Goal: Information Seeking & Learning: Learn about a topic

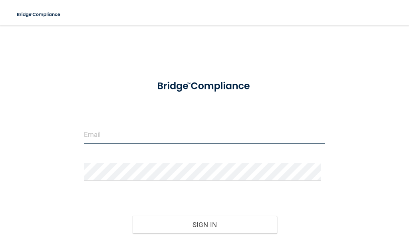
click at [167, 134] on input "email" at bounding box center [204, 135] width 241 height 18
type input "idamag617@gmail.com"
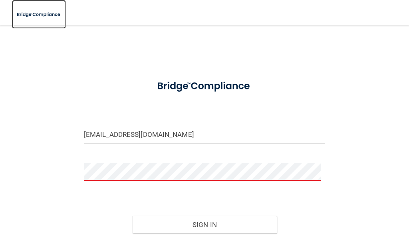
click at [31, 18] on img at bounding box center [39, 14] width 54 height 16
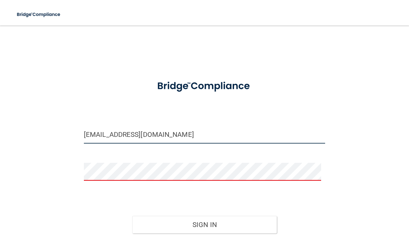
click at [116, 134] on input "idamag617@gmail.com" at bounding box center [204, 135] width 241 height 18
click at [157, 135] on input "idamag617@gmail.com" at bounding box center [204, 135] width 241 height 18
click at [146, 185] on div at bounding box center [204, 175] width 253 height 24
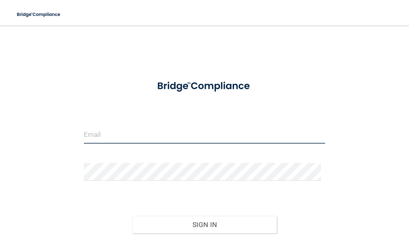
click at [193, 135] on input "email" at bounding box center [204, 135] width 241 height 18
type input "[EMAIL_ADDRESS][DOMAIN_NAME]"
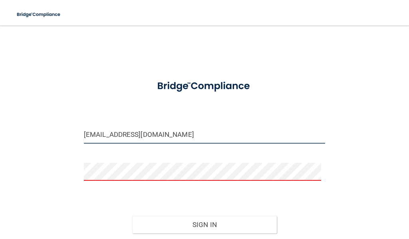
drag, startPoint x: 201, startPoint y: 138, endPoint x: 52, endPoint y: 143, distance: 148.7
click at [52, 143] on div "idamag617@gmail.com Invalid email/password. You don't have permission to access…" at bounding box center [204, 154] width 377 height 240
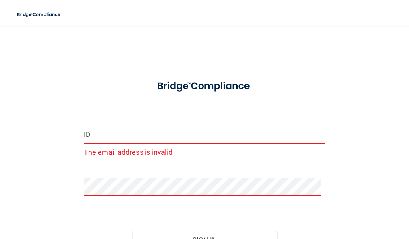
type input "I"
type input "idalina.magallaze"
click at [140, 139] on input "idalina.magallaze" at bounding box center [204, 135] width 241 height 18
click at [103, 141] on input "idalina.magallaze" at bounding box center [204, 135] width 241 height 18
drag, startPoint x: 52, startPoint y: 137, endPoint x: 67, endPoint y: 135, distance: 15.7
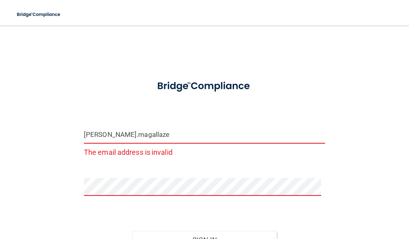
click at [49, 137] on div "idalina.magallaze The email address is invalid Invalid email/password. You don'…" at bounding box center [204, 161] width 377 height 255
drag, startPoint x: 145, startPoint y: 139, endPoint x: 60, endPoint y: 157, distance: 86.0
click at [46, 142] on div "idalina.magallaze The email address is invalid Invalid email/password. You don'…" at bounding box center [204, 161] width 377 height 255
paste input "[PERSON_NAME][EMAIL_ADDRESS][PERSON_NAME][DOMAIN_NAME]"
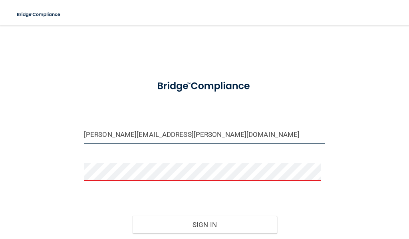
type input "[PERSON_NAME][EMAIL_ADDRESS][PERSON_NAME][DOMAIN_NAME]"
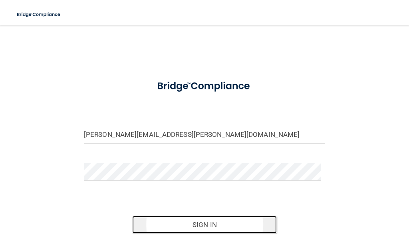
click at [192, 229] on button "Sign In" at bounding box center [204, 225] width 145 height 18
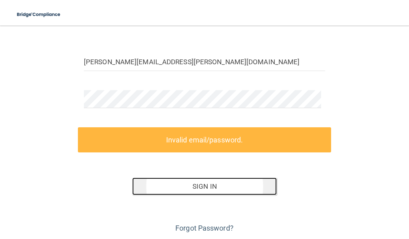
scroll to position [80, 0]
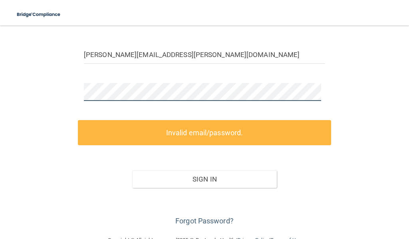
click at [72, 90] on div "idalina.magallanez@frontline.group Invalid email/password. You don't have permi…" at bounding box center [204, 91] width 377 height 274
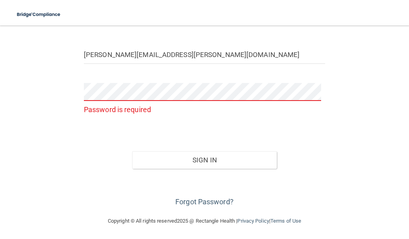
scroll to position [66, 0]
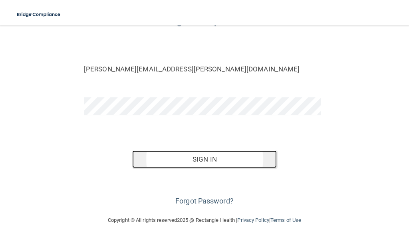
click at [185, 165] on button "Sign In" at bounding box center [204, 160] width 145 height 18
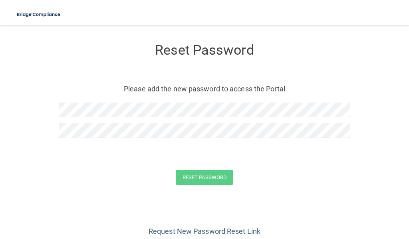
click at [79, 103] on div "Reset Password Please add the new password to access the Portal" at bounding box center [205, 92] width 292 height 117
click at [229, 181] on button "Reset Password" at bounding box center [205, 177] width 58 height 15
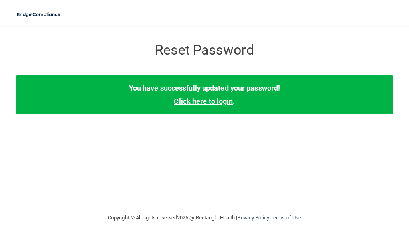
click at [221, 103] on link "Click here to login" at bounding box center [203, 101] width 59 height 8
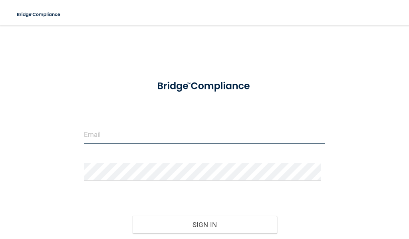
click at [206, 137] on input "email" at bounding box center [204, 135] width 241 height 18
click at [181, 136] on input "email" at bounding box center [204, 135] width 241 height 18
paste input "[PERSON_NAME][EMAIL_ADDRESS][PERSON_NAME][DOMAIN_NAME]"
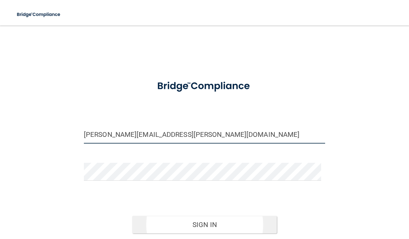
type input "[PERSON_NAME][EMAIL_ADDRESS][PERSON_NAME][DOMAIN_NAME]"
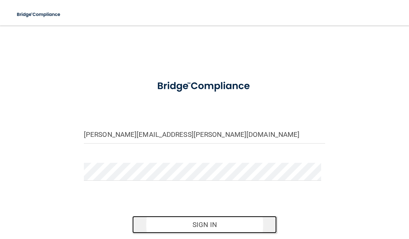
click at [209, 219] on button "Sign In" at bounding box center [204, 225] width 145 height 18
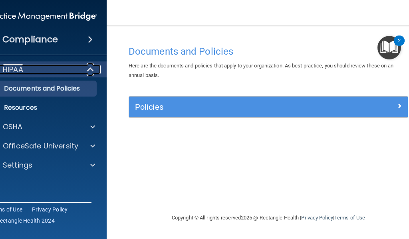
click at [88, 72] on span at bounding box center [91, 70] width 7 height 10
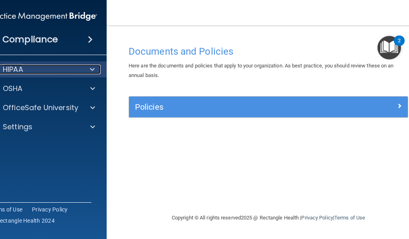
click at [88, 72] on div at bounding box center [91, 70] width 20 height 10
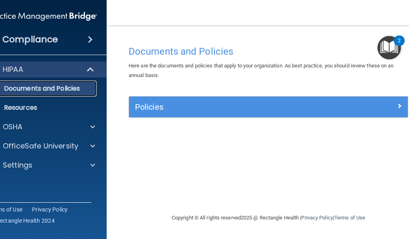
click at [88, 87] on p "Documents and Policies" at bounding box center [38, 89] width 109 height 8
click at [89, 38] on span at bounding box center [90, 40] width 5 height 10
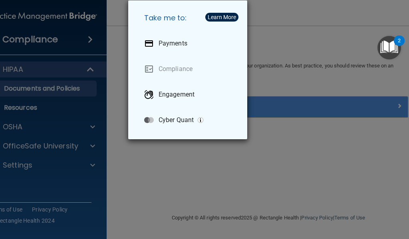
click at [84, 68] on div "Take me to: Payments Compliance Engagement Cyber Quant" at bounding box center [204, 119] width 409 height 239
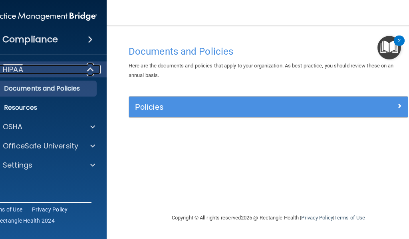
click at [90, 68] on span at bounding box center [91, 70] width 7 height 10
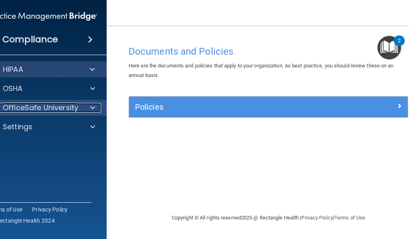
click at [84, 108] on div at bounding box center [92, 108] width 20 height 10
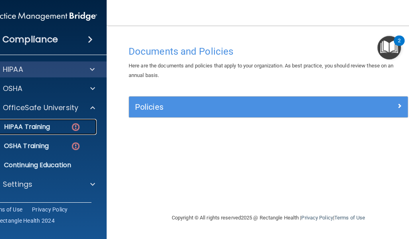
click at [66, 122] on link "HIPAA Training" at bounding box center [34, 127] width 126 height 16
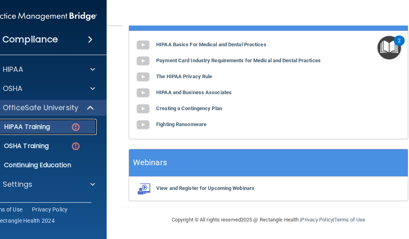
scroll to position [405, 0]
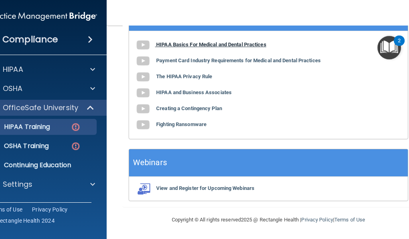
click at [165, 45] on b "HIPAA Basics For Medical and Dental Practices" at bounding box center [211, 45] width 110 height 6
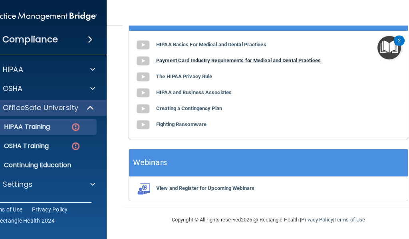
click at [257, 62] on b "Payment Card Industry Requirements for Medical and Dental Practices" at bounding box center [238, 61] width 165 height 6
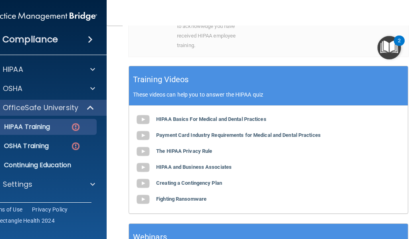
scroll to position [365, 0]
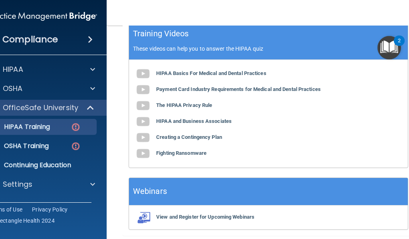
click at [234, 88] on div "HIPAA Basics For Medical and Dental Practices Payment Card Industry Requirement…" at bounding box center [268, 114] width 279 height 108
click at [233, 76] on b "HIPAA Basics For Medical and Dental Practices" at bounding box center [211, 73] width 110 height 6
click at [193, 92] on b "Payment Card Industry Requirements for Medical and Dental Practices" at bounding box center [238, 89] width 165 height 6
click at [186, 108] on b "The HIPAA Privacy Rule" at bounding box center [184, 105] width 56 height 6
click at [197, 124] on b "HIPAA and Business Associates" at bounding box center [194, 121] width 76 height 6
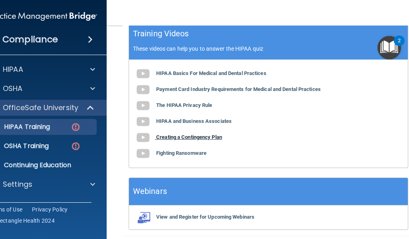
click at [184, 140] on b "Creating a Contingency Plan" at bounding box center [189, 137] width 66 height 6
click at [171, 161] on div "HIPAA Basics For Medical and Dental Practices Payment Card Industry Requirement…" at bounding box center [268, 114] width 279 height 108
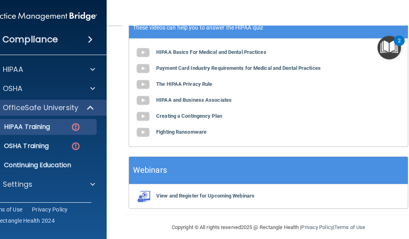
scroll to position [405, 0]
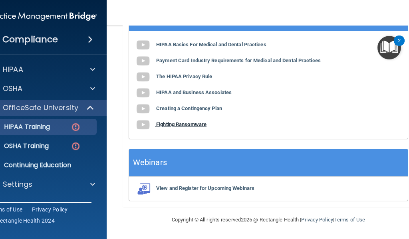
click at [177, 125] on b "Fighting Ransomware" at bounding box center [181, 124] width 50 height 6
click at [189, 123] on b "Fighting Ransomware" at bounding box center [181, 124] width 50 height 6
click at [207, 189] on b "View and Register for Upcoming Webinars" at bounding box center [205, 188] width 98 height 6
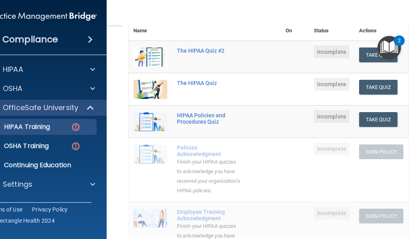
scroll to position [86, 0]
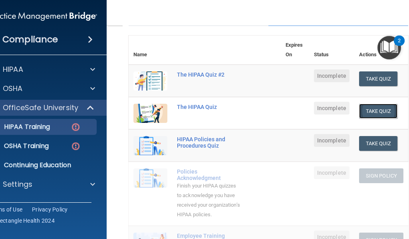
click at [360, 113] on button "Take Quiz" at bounding box center [378, 111] width 38 height 15
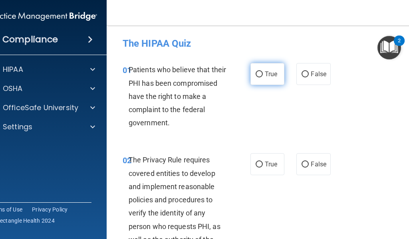
click at [261, 78] on label "True" at bounding box center [268, 74] width 34 height 22
click at [261, 78] on input "True" at bounding box center [259, 75] width 7 height 6
radio input "true"
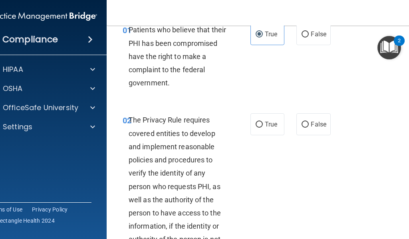
scroll to position [120, 0]
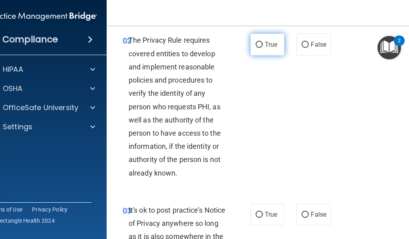
click at [257, 42] on input "True" at bounding box center [259, 45] width 7 height 6
radio input "true"
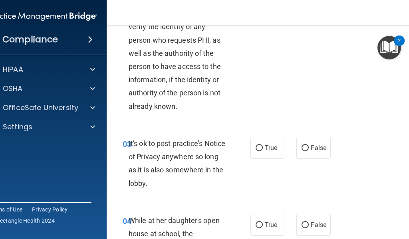
scroll to position [200, 0]
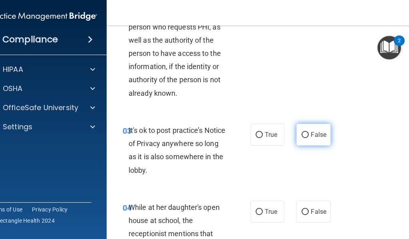
click at [301, 142] on label "False" at bounding box center [314, 135] width 34 height 22
click at [302, 138] on input "False" at bounding box center [305, 135] width 7 height 6
radio input "true"
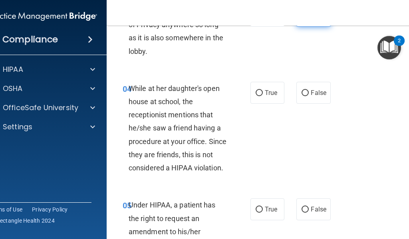
scroll to position [320, 0]
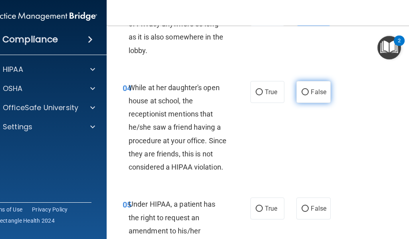
click at [306, 95] on label "False" at bounding box center [314, 92] width 34 height 22
click at [306, 95] on input "False" at bounding box center [305, 93] width 7 height 6
radio input "true"
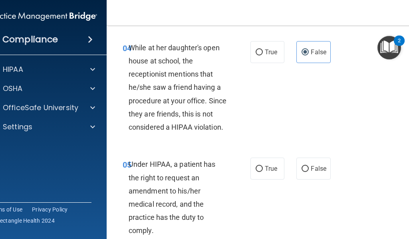
scroll to position [440, 0]
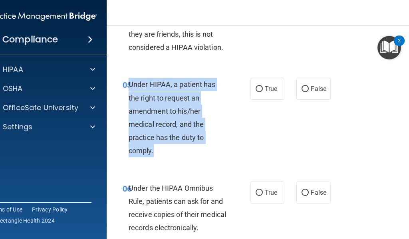
drag, startPoint x: 127, startPoint y: 86, endPoint x: 172, endPoint y: 154, distance: 82.5
click at [172, 154] on div "Under HIPAA, a patient has the right to request an amendment to his/her medical…" at bounding box center [181, 118] width 105 height 80
click at [172, 155] on div "Under HIPAA, a patient has the right to request an amendment to his/her medical…" at bounding box center [181, 118] width 105 height 80
copy span "Under HIPAA, a patient has the right to request an amendment to his/her medical…"
click at [180, 84] on span "Under HIPAA, a patient has the right to request an amendment to his/her medical…" at bounding box center [172, 117] width 87 height 75
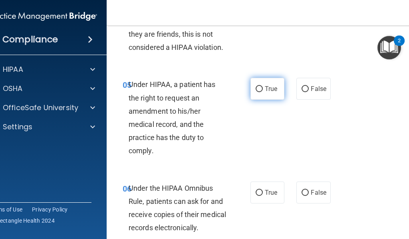
click at [259, 86] on label "True" at bounding box center [268, 89] width 34 height 22
click at [259, 86] on input "True" at bounding box center [259, 89] width 7 height 6
radio input "true"
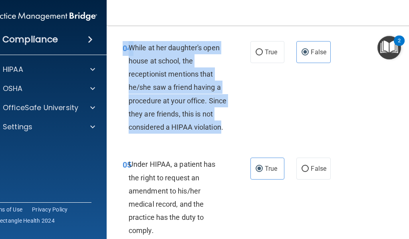
drag, startPoint x: 117, startPoint y: 41, endPoint x: 219, endPoint y: 135, distance: 138.3
click at [219, 135] on div "04 While at her daughter's open house at school, the receptionist mentions that…" at bounding box center [187, 89] width 152 height 97
copy div "04 While at her daughter's open house at school, the receptionist mentions that…"
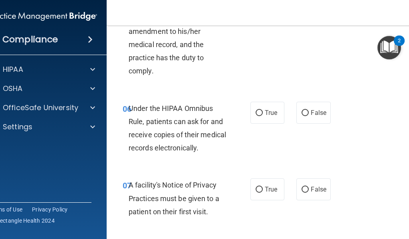
scroll to position [559, 0]
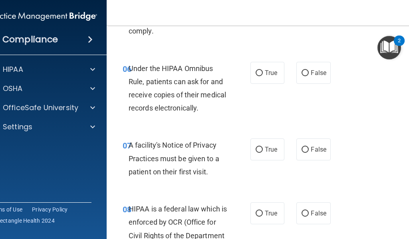
click at [191, 96] on span "Under the HIPAA Omnibus Rule, patients can ask for and receive copies of their …" at bounding box center [178, 88] width 98 height 48
click at [253, 80] on label "True" at bounding box center [268, 73] width 34 height 22
click at [256, 76] on input "True" at bounding box center [259, 73] width 7 height 6
radio input "true"
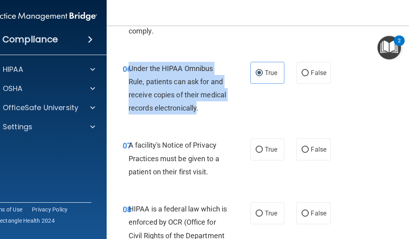
drag, startPoint x: 127, startPoint y: 69, endPoint x: 195, endPoint y: 114, distance: 81.6
click at [195, 114] on div "Under the HIPAA Omnibus Rule, patients can ask for and receive copies of their …" at bounding box center [181, 88] width 105 height 53
copy span "Under the HIPAA Omnibus Rule, patients can ask for and receive copies of their …"
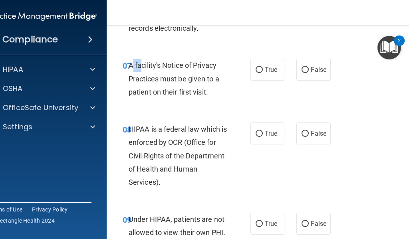
drag, startPoint x: 128, startPoint y: 66, endPoint x: 138, endPoint y: 67, distance: 10.1
click at [138, 67] on span "A facility's Notice of Privacy Practices must be given to a patient on their fi…" at bounding box center [174, 78] width 91 height 35
click at [150, 70] on div "A facility's Notice of Privacy Practices must be given to a patient on their fi…" at bounding box center [181, 79] width 105 height 40
click at [175, 82] on span "A facility's Notice of Privacy Practices must be given to a patient on their fi…" at bounding box center [174, 78] width 91 height 35
click at [203, 95] on span "A facility's Notice of Privacy Practices must be given to a patient on their fi…" at bounding box center [174, 78] width 91 height 35
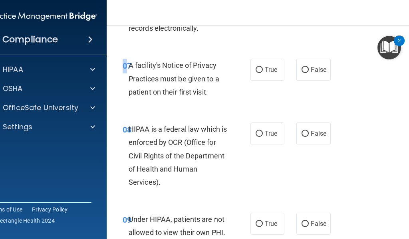
drag, startPoint x: 125, startPoint y: 68, endPoint x: 202, endPoint y: 109, distance: 87.2
click at [202, 109] on div "07 A facility's Notice of Privacy Practices must be given to a patient on their…" at bounding box center [269, 81] width 304 height 64
drag, startPoint x: 202, startPoint y: 109, endPoint x: 206, endPoint y: 106, distance: 4.7
click at [205, 107] on div "07 A facility's Notice of Privacy Practices must be given to a patient on their…" at bounding box center [269, 81] width 304 height 64
click at [206, 106] on div "07 A facility's Notice of Privacy Practices must be given to a patient on their…" at bounding box center [269, 81] width 304 height 64
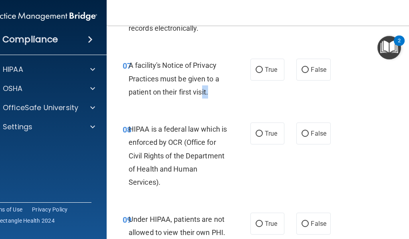
drag, startPoint x: 209, startPoint y: 88, endPoint x: 195, endPoint y: 88, distance: 13.2
click at [197, 88] on div "A facility's Notice of Privacy Practices must be given to a patient on their fi…" at bounding box center [181, 79] width 105 height 40
drag, startPoint x: 139, startPoint y: 45, endPoint x: 132, endPoint y: 45, distance: 6.8
click at [137, 45] on div "06 Under the HIPAA Omnibus Rule, patients can ask for and receive copies of the…" at bounding box center [269, 10] width 304 height 77
drag, startPoint x: 132, startPoint y: 45, endPoint x: 123, endPoint y: 60, distance: 17.9
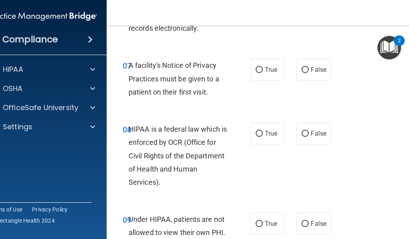
click at [123, 60] on div "07" at bounding box center [123, 66] width 12 height 15
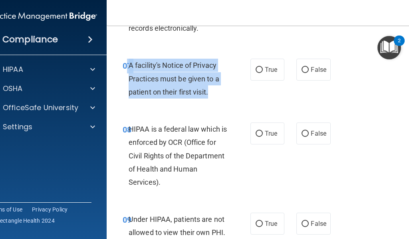
drag, startPoint x: 125, startPoint y: 61, endPoint x: 213, endPoint y: 99, distance: 95.8
click at [213, 99] on div "07 A facility's Notice of Privacy Practices must be given to a patient on their…" at bounding box center [187, 81] width 152 height 44
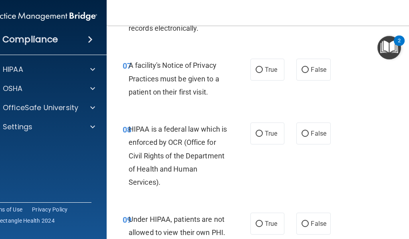
click at [213, 100] on div "07 A facility's Notice of Privacy Practices must be given to a patient on their…" at bounding box center [187, 81] width 152 height 44
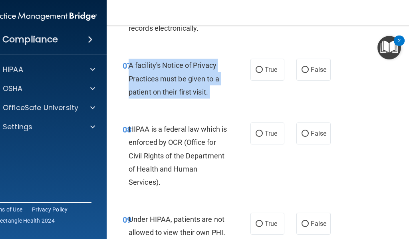
click at [213, 100] on div "07 A facility's Notice of Privacy Practices must be given to a patient on their…" at bounding box center [187, 81] width 152 height 44
click at [167, 73] on div "A facility's Notice of Privacy Practices must be given to a patient on their fi…" at bounding box center [181, 79] width 105 height 40
drag, startPoint x: 127, startPoint y: 64, endPoint x: 231, endPoint y: 103, distance: 111.5
click at [231, 103] on div "07 A facility's Notice of Privacy Practices must be given to a patient on their…" at bounding box center [187, 81] width 152 height 44
copy span "A facility's Notice of Privacy Practices must be given to a patient on their fi…"
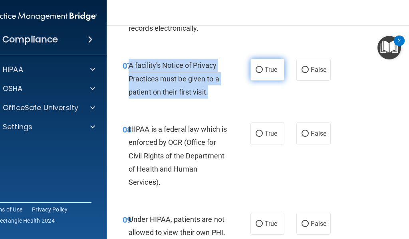
click at [256, 69] on input "True" at bounding box center [259, 70] width 7 height 6
radio input "true"
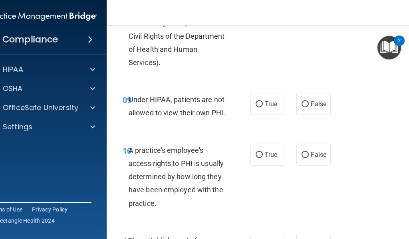
scroll to position [719, 0]
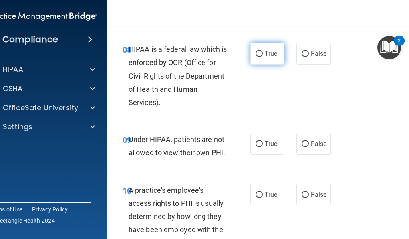
click at [251, 54] on label "True" at bounding box center [268, 54] width 34 height 22
click at [256, 54] on input "True" at bounding box center [259, 54] width 7 height 6
radio input "true"
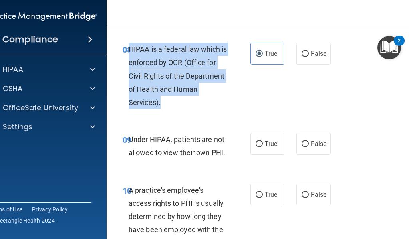
drag, startPoint x: 127, startPoint y: 49, endPoint x: 186, endPoint y: 109, distance: 85.1
click at [186, 109] on div "08 HIPAA is a federal law which is enforced by OCR (Office for Civil Rights of …" at bounding box center [187, 78] width 152 height 70
copy span "HIPAA is a federal law which is enforced by OCR (Office for Civil Rights of the…"
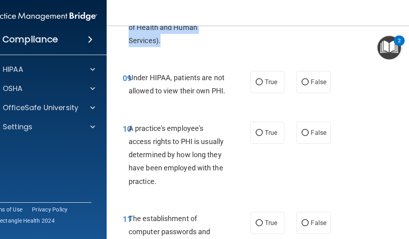
scroll to position [799, 0]
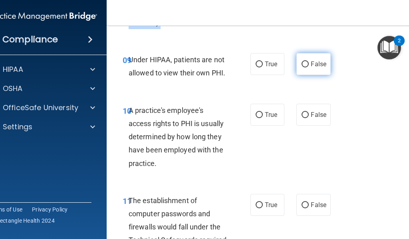
click at [302, 62] on input "False" at bounding box center [305, 65] width 7 height 6
radio input "true"
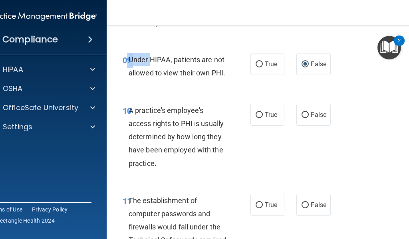
drag, startPoint x: 125, startPoint y: 60, endPoint x: 146, endPoint y: 64, distance: 21.6
click at [146, 64] on div "09 Under HIPAA, patients are not allowed to view their own PHI." at bounding box center [187, 68] width 152 height 30
drag, startPoint x: 189, startPoint y: 68, endPoint x: 205, endPoint y: 72, distance: 16.9
click at [200, 71] on div "Under HIPAA, patients are not allowed to view their own PHI." at bounding box center [181, 66] width 105 height 26
click at [205, 72] on span "Under HIPAA, patients are not allowed to view their own PHI." at bounding box center [177, 67] width 97 height 22
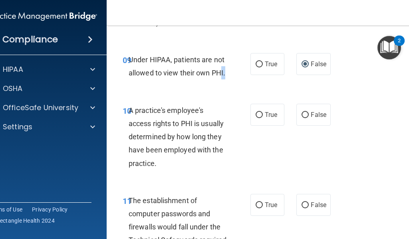
click at [225, 76] on div "Under HIPAA, patients are not allowed to view their own PHI." at bounding box center [181, 66] width 105 height 26
click at [156, 76] on span "Under HIPAA, patients are not allowed to view their own PHI." at bounding box center [177, 67] width 97 height 22
click at [129, 54] on div "Under HIPAA, patients are not allowed to view their own PHI." at bounding box center [181, 66] width 105 height 26
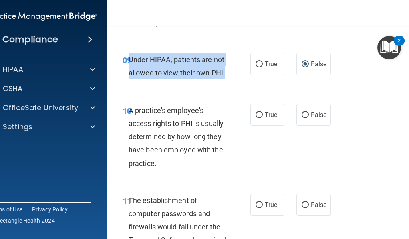
drag, startPoint x: 126, startPoint y: 59, endPoint x: 237, endPoint y: 78, distance: 111.9
click at [237, 78] on div "09 Under HIPAA, patients are not allowed to view their own PHI." at bounding box center [187, 68] width 152 height 30
copy span "Under HIPAA, patients are not allowed to view their own PHI."
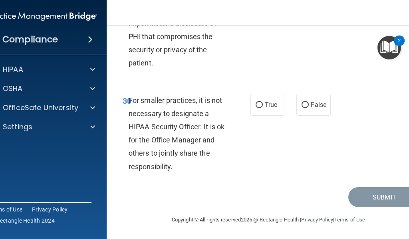
scroll to position [2789, 0]
click at [303, 107] on input "False" at bounding box center [305, 105] width 7 height 6
radio input "true"
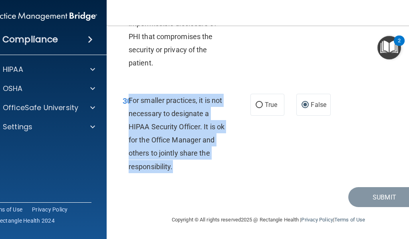
drag, startPoint x: 125, startPoint y: 99, endPoint x: 189, endPoint y: 176, distance: 99.7
click at [189, 176] on div "30 For smaller practices, it is not necessary to designate a HIPAA Security Off…" at bounding box center [187, 136] width 152 height 84
copy span "For smaller practices, it is not necessary to designate a HIPAA Security Office…"
click at [256, 107] on input "True" at bounding box center [259, 105] width 7 height 6
radio input "true"
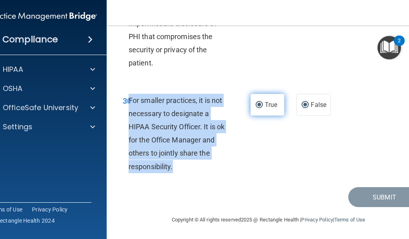
radio input "false"
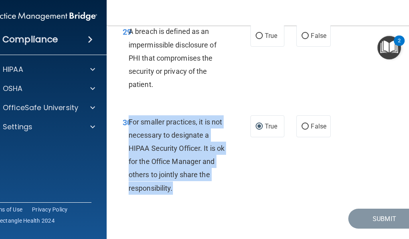
scroll to position [2709, 0]
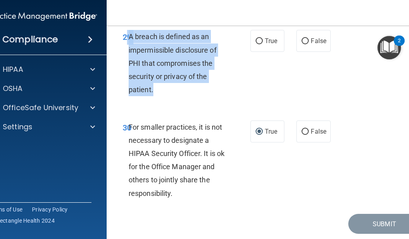
drag, startPoint x: 125, startPoint y: 88, endPoint x: 170, endPoint y: 148, distance: 75.0
click at [170, 100] on div "29 A breach is defined as an impermissible disclosure of PHI that compromises t…" at bounding box center [187, 65] width 152 height 70
copy div "9 A breach is defined as an impermissible disclosure of PHI that compromises th…"
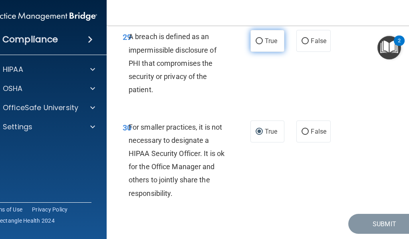
click at [257, 44] on input "True" at bounding box center [259, 41] width 7 height 6
radio input "true"
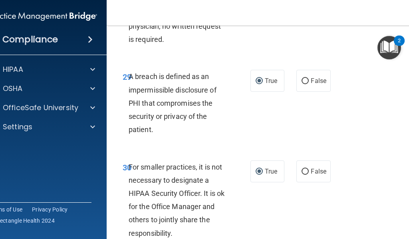
scroll to position [2629, 0]
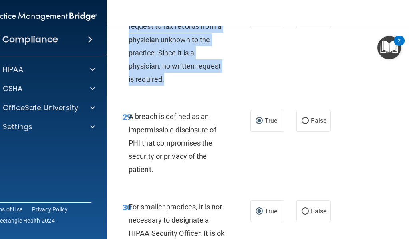
drag, startPoint x: 125, startPoint y: 64, endPoint x: 174, endPoint y: 128, distance: 80.6
click at [174, 90] on div "28 The practice receives a request to fax records from a physician unknown to t…" at bounding box center [187, 48] width 152 height 84
copy div "8 The practice receives a request to fax records from a physician unknown to th…"
click at [174, 86] on div "The practice receives a request to fax records from a physician unknown to the …" at bounding box center [181, 46] width 105 height 80
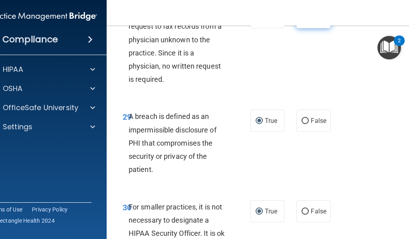
click at [304, 21] on input "False" at bounding box center [305, 18] width 7 height 6
radio input "true"
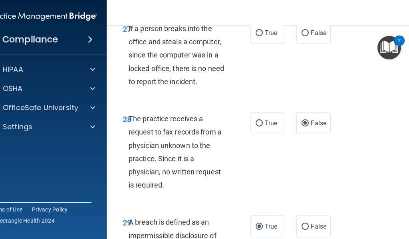
scroll to position [2509, 0]
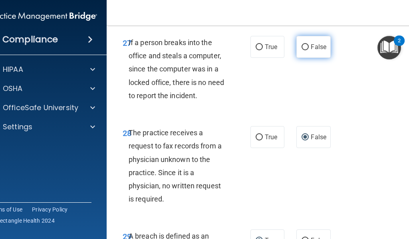
click at [304, 58] on label "False" at bounding box center [314, 47] width 34 height 22
click at [304, 50] on input "False" at bounding box center [305, 47] width 7 height 6
radio input "true"
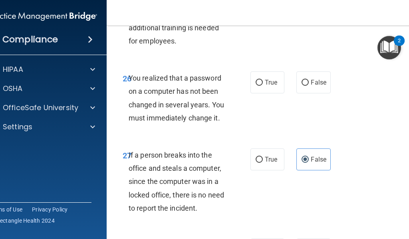
scroll to position [2389, 0]
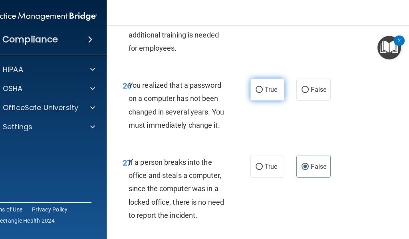
click at [256, 93] on input "True" at bounding box center [259, 90] width 7 height 6
radio input "true"
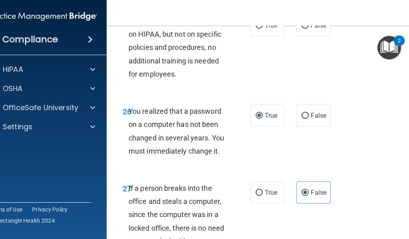
scroll to position [2349, 0]
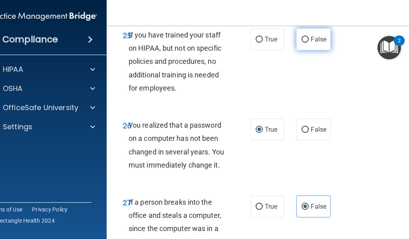
click at [297, 50] on label "False" at bounding box center [314, 39] width 34 height 22
click at [302, 43] on input "False" at bounding box center [305, 40] width 7 height 6
radio input "true"
click at [297, 50] on label "False" at bounding box center [314, 39] width 34 height 22
click at [302, 43] on input "False" at bounding box center [305, 40] width 7 height 6
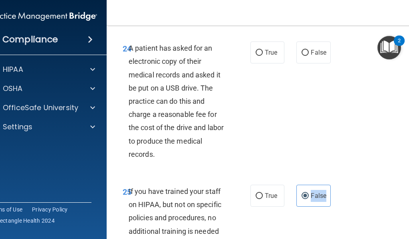
scroll to position [2189, 0]
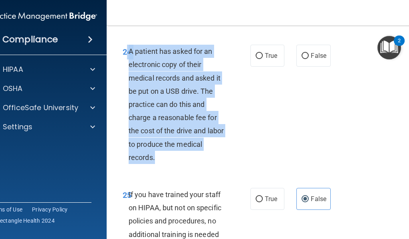
drag, startPoint x: 123, startPoint y: 104, endPoint x: 165, endPoint y: 214, distance: 117.5
click at [165, 168] on div "24 A patient has asked for an electronic copy of their medical records and aske…" at bounding box center [187, 106] width 152 height 123
click at [165, 164] on div "A patient has asked for an electronic copy of their medical records and asked i…" at bounding box center [181, 104] width 105 height 119
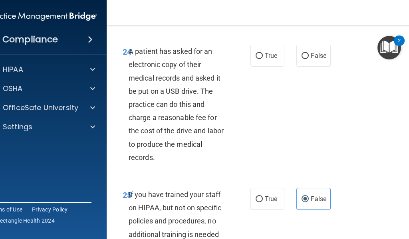
click at [165, 164] on div "A patient has asked for an electronic copy of their medical records and asked i…" at bounding box center [181, 104] width 105 height 119
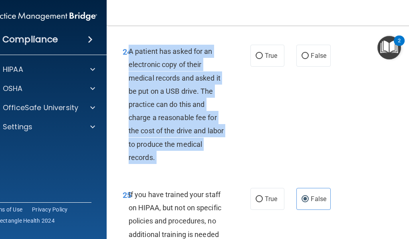
click at [165, 164] on div "A patient has asked for an electronic copy of their medical records and asked i…" at bounding box center [181, 104] width 105 height 119
copy ng-form "A patient has asked for an electronic copy of their medical records and asked i…"
click at [165, 164] on div "A patient has asked for an electronic copy of their medical records and asked i…" at bounding box center [181, 104] width 105 height 119
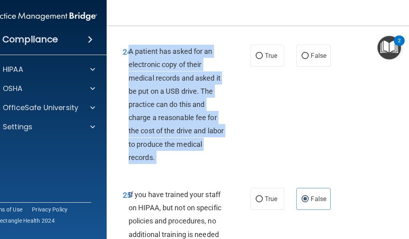
click at [165, 164] on div "A patient has asked for an electronic copy of their medical records and asked i…" at bounding box center [181, 104] width 105 height 119
click at [260, 59] on input "True" at bounding box center [259, 56] width 7 height 6
radio input "true"
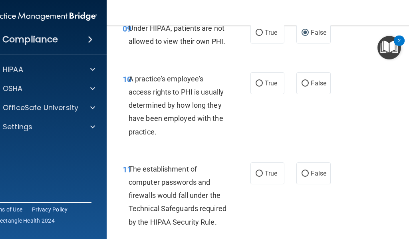
scroll to position [871, 0]
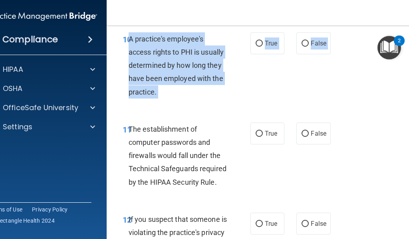
drag, startPoint x: 127, startPoint y: 40, endPoint x: 168, endPoint y: 104, distance: 76.6
click at [168, 104] on div "10 A practice's employee's access rights to PHI is usually determined by how lo…" at bounding box center [269, 67] width 304 height 90
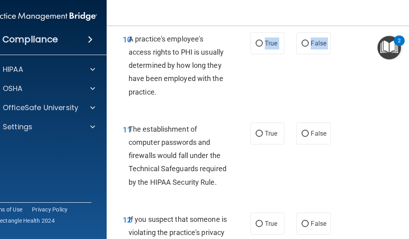
click at [159, 100] on div "10 A practice's employee's access rights to PHI is usually determined by how lo…" at bounding box center [269, 67] width 304 height 90
click at [155, 98] on div "A practice's employee's access rights to PHI is usually determined by how long …" at bounding box center [181, 65] width 105 height 66
click at [152, 88] on span "A practice's employee's access rights to PHI is usually determined by how long …" at bounding box center [176, 66] width 95 height 62
drag, startPoint x: 158, startPoint y: 91, endPoint x: 122, endPoint y: 71, distance: 40.9
click at [131, 79] on div "A practice's employee's access rights to PHI is usually determined by how long …" at bounding box center [181, 65] width 105 height 66
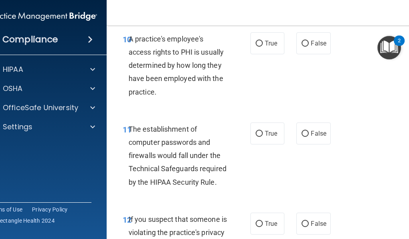
drag, startPoint x: 122, startPoint y: 71, endPoint x: 123, endPoint y: 66, distance: 4.9
click at [122, 71] on div "10 A practice's employee's access rights to PHI is usually determined by how lo…" at bounding box center [187, 67] width 152 height 70
drag, startPoint x: 127, startPoint y: 52, endPoint x: 128, endPoint y: 44, distance: 7.7
click at [129, 44] on div "A practice's employee's access rights to PHI is usually determined by how long …" at bounding box center [181, 65] width 105 height 66
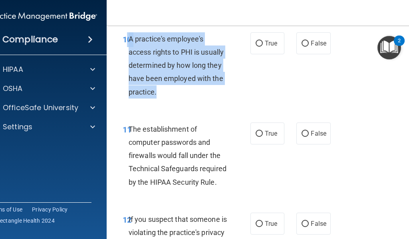
drag, startPoint x: 125, startPoint y: 33, endPoint x: 159, endPoint y: 95, distance: 70.8
click at [159, 95] on div "10 A practice's employee's access rights to PHI is usually determined by how lo…" at bounding box center [187, 67] width 152 height 70
click at [159, 95] on div "A practice's employee's access rights to PHI is usually determined by how long …" at bounding box center [181, 65] width 105 height 66
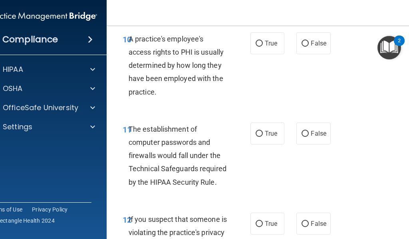
click at [159, 95] on div "A practice's employee's access rights to PHI is usually determined by how long …" at bounding box center [181, 65] width 105 height 66
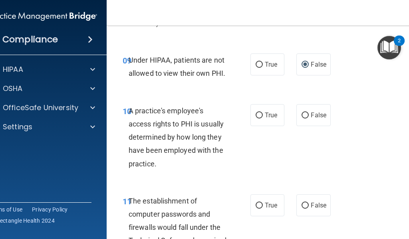
scroll to position [791, 0]
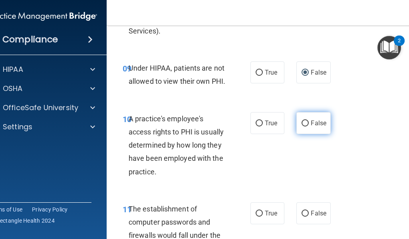
click at [297, 120] on label "False" at bounding box center [314, 123] width 34 height 22
click at [302, 121] on input "False" at bounding box center [305, 124] width 7 height 6
radio input "true"
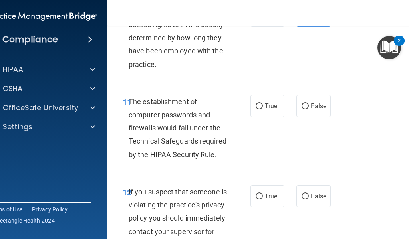
scroll to position [911, 0]
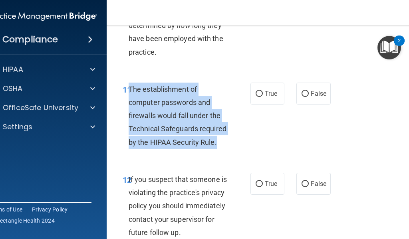
drag, startPoint x: 126, startPoint y: 90, endPoint x: 213, endPoint y: 144, distance: 102.3
click at [213, 144] on span "The establishment of computer passwords and firewalls would fall under the Tech…" at bounding box center [178, 116] width 98 height 62
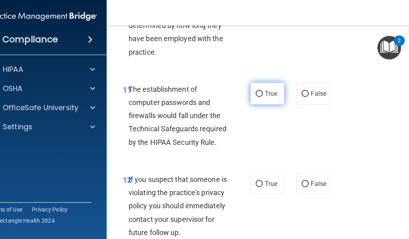
click at [262, 88] on label "True" at bounding box center [268, 94] width 34 height 22
click at [262, 91] on input "True" at bounding box center [259, 94] width 7 height 6
radio input "true"
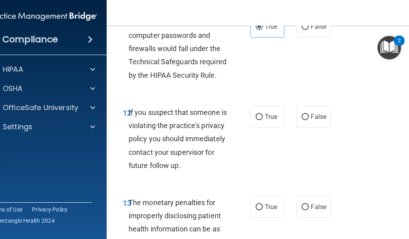
scroll to position [991, 0]
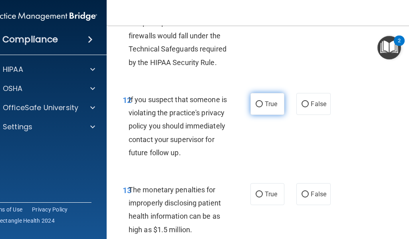
click at [263, 109] on label "True" at bounding box center [268, 104] width 34 height 22
click at [263, 107] on input "True" at bounding box center [259, 104] width 7 height 6
radio input "true"
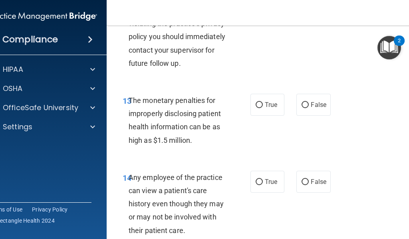
scroll to position [1111, 0]
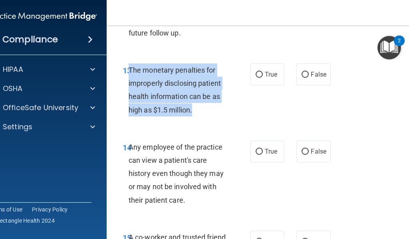
drag, startPoint x: 135, startPoint y: 83, endPoint x: 194, endPoint y: 128, distance: 74.7
click at [194, 117] on div "The monetary penalties for improperly disclosing patient health information can…" at bounding box center [181, 90] width 105 height 53
click at [257, 78] on input "True" at bounding box center [259, 75] width 7 height 6
radio input "true"
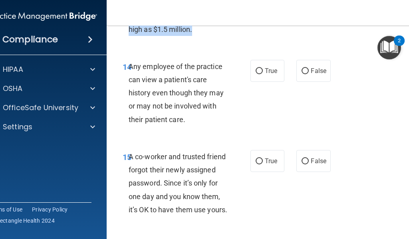
scroll to position [1230, 0]
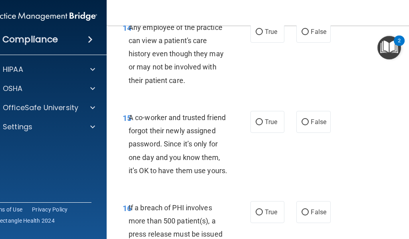
click at [316, 32] on div "14 Any employee of the practice can view a patient's care history even though t…" at bounding box center [269, 56] width 304 height 90
click at [315, 38] on label "False" at bounding box center [314, 32] width 34 height 22
click at [309, 35] on input "False" at bounding box center [305, 32] width 7 height 6
radio input "true"
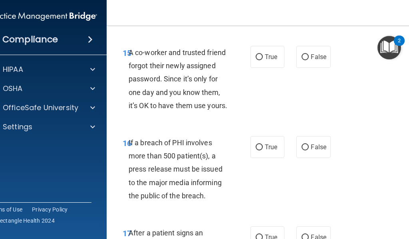
scroll to position [1310, 0]
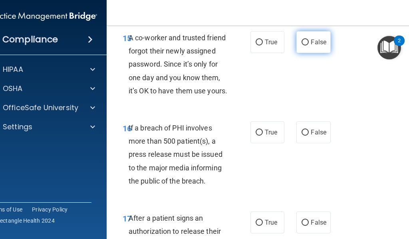
click at [307, 47] on label "False" at bounding box center [314, 42] width 34 height 22
click at [307, 46] on input "False" at bounding box center [305, 43] width 7 height 6
radio input "true"
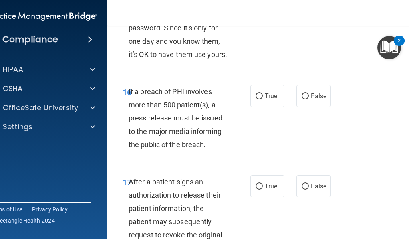
scroll to position [1390, 0]
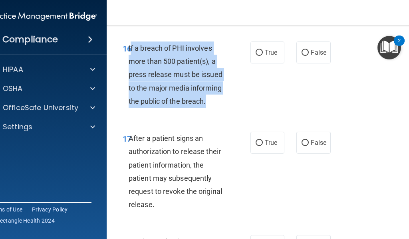
drag, startPoint x: 128, startPoint y: 74, endPoint x: 215, endPoint y: 136, distance: 106.6
click at [215, 112] on div "16 If a breach of PHI involves more than 500 patient(s), a press release must b…" at bounding box center [187, 77] width 152 height 70
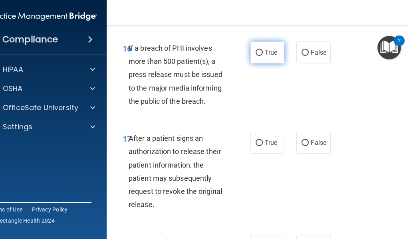
click at [259, 64] on label "True" at bounding box center [268, 53] width 34 height 22
click at [259, 56] on input "True" at bounding box center [259, 53] width 7 height 6
radio input "true"
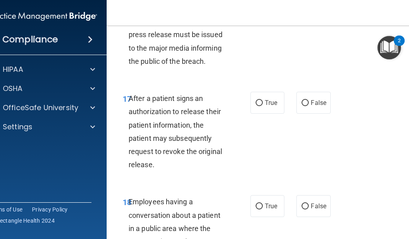
scroll to position [1470, 0]
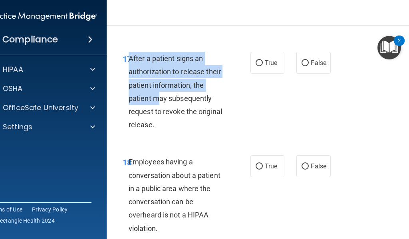
drag, startPoint x: 129, startPoint y: 89, endPoint x: 156, endPoint y: 131, distance: 50.9
click at [156, 131] on div "After a patient signs an authorization to release their patient information, th…" at bounding box center [181, 92] width 105 height 80
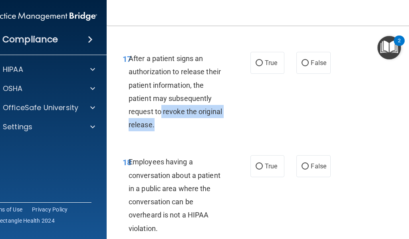
drag, startPoint x: 158, startPoint y: 135, endPoint x: 163, endPoint y: 152, distance: 17.1
click at [163, 131] on div "After a patient signs an authorization to release their patient information, th…" at bounding box center [181, 92] width 105 height 80
click at [159, 131] on div "After a patient signs an authorization to release their patient information, th…" at bounding box center [181, 92] width 105 height 80
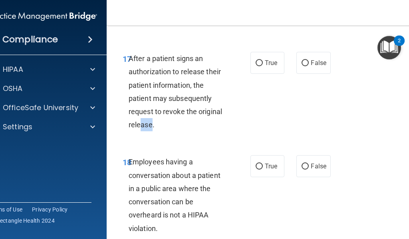
drag, startPoint x: 147, startPoint y: 152, endPoint x: 137, endPoint y: 150, distance: 10.2
click at [137, 129] on span "After a patient signs an authorization to release their patient information, th…" at bounding box center [176, 91] width 94 height 75
drag, startPoint x: 156, startPoint y: 154, endPoint x: 126, endPoint y: 147, distance: 31.1
click at [129, 131] on div "After a patient signs an authorization to release their patient information, th…" at bounding box center [181, 92] width 105 height 80
click at [123, 64] on span "17" at bounding box center [127, 59] width 9 height 10
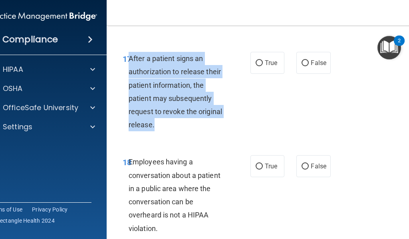
drag, startPoint x: 129, startPoint y: 87, endPoint x: 162, endPoint y: 152, distance: 72.6
click at [162, 131] on div "After a patient signs an authorization to release their patient information, th…" at bounding box center [181, 92] width 105 height 80
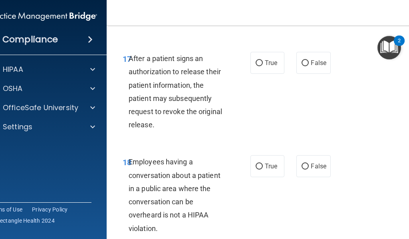
click at [162, 131] on div "After a patient signs an authorization to release their patient information, th…" at bounding box center [181, 92] width 105 height 80
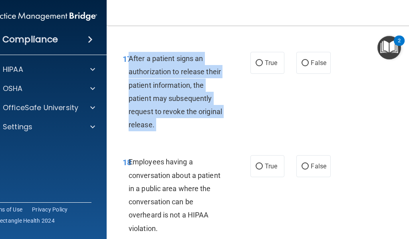
click at [162, 131] on div "After a patient signs an authorization to release their patient information, th…" at bounding box center [181, 92] width 105 height 80
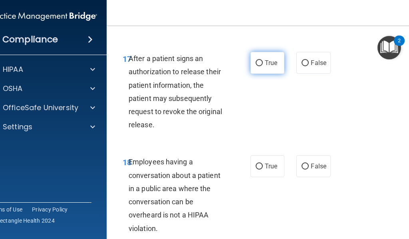
click at [266, 67] on span "True" at bounding box center [271, 63] width 12 height 8
click at [263, 66] on input "True" at bounding box center [259, 63] width 7 height 6
radio input "true"
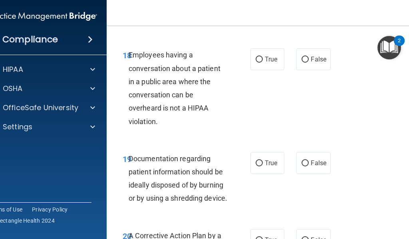
scroll to position [1590, 0]
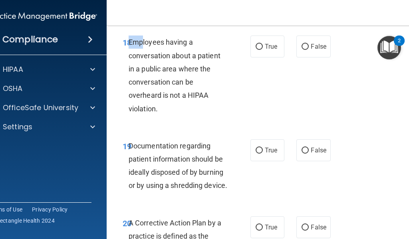
drag, startPoint x: 132, startPoint y: 69, endPoint x: 155, endPoint y: 76, distance: 23.4
click at [143, 73] on span "Employees having a conversation about a patient in a public area where the conv…" at bounding box center [175, 75] width 92 height 75
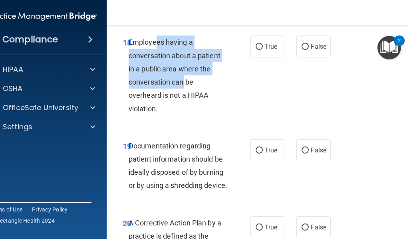
drag, startPoint x: 155, startPoint y: 76, endPoint x: 184, endPoint y: 111, distance: 45.7
click at [183, 109] on div "Employees having a conversation about a patient in a public area where the conv…" at bounding box center [181, 76] width 105 height 80
click at [184, 111] on span "Employees having a conversation about a patient in a public area where the conv…" at bounding box center [175, 75] width 92 height 75
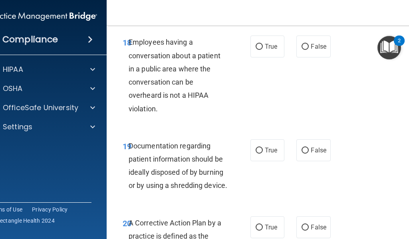
click at [165, 115] on div "Employees having a conversation about a patient in a public area where the conv…" at bounding box center [181, 76] width 105 height 80
drag, startPoint x: 157, startPoint y: 135, endPoint x: 131, endPoint y: 86, distance: 56.5
click at [157, 115] on div "Employees having a conversation about a patient in a public area where the conv…" at bounding box center [181, 76] width 105 height 80
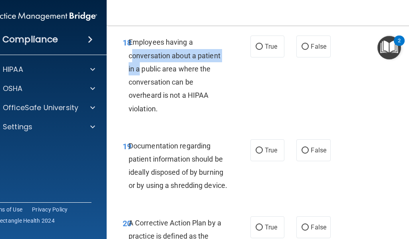
drag, startPoint x: 131, startPoint y: 86, endPoint x: 131, endPoint y: 78, distance: 7.6
click at [131, 79] on span "Employees having a conversation about a patient in a public area where the conv…" at bounding box center [175, 75] width 92 height 75
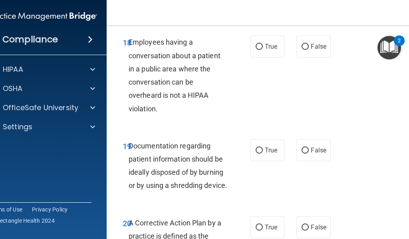
click at [123, 48] on span "18" at bounding box center [127, 43] width 9 height 10
click at [302, 50] on input "False" at bounding box center [305, 47] width 7 height 6
radio input "true"
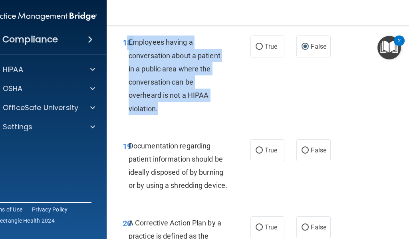
drag, startPoint x: 123, startPoint y: 68, endPoint x: 175, endPoint y: 141, distance: 89.7
click at [175, 119] on div "18 Employees having a conversation about a patient in a public area where the c…" at bounding box center [187, 78] width 152 height 84
click at [175, 115] on div "Employees having a conversation about a patient in a public area where the conv…" at bounding box center [181, 76] width 105 height 80
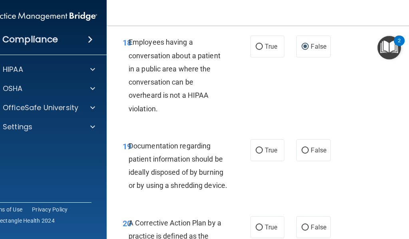
click at [175, 115] on div "Employees having a conversation about a patient in a public area where the conv…" at bounding box center [181, 76] width 105 height 80
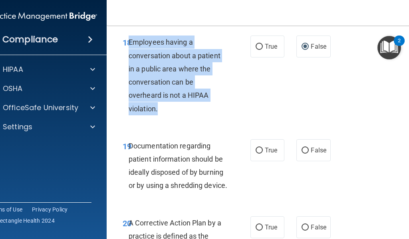
drag, startPoint x: 127, startPoint y: 70, endPoint x: 162, endPoint y: 135, distance: 74.2
click at [162, 115] on div "Employees having a conversation about a patient in a public area where the conv…" at bounding box center [181, 76] width 105 height 80
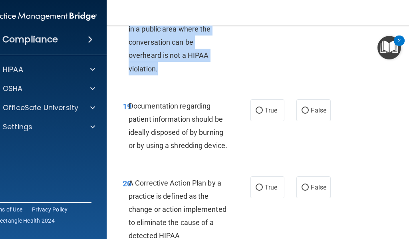
scroll to position [1670, 0]
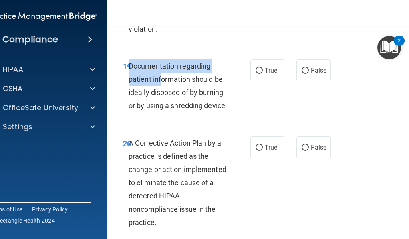
drag, startPoint x: 126, startPoint y: 90, endPoint x: 161, endPoint y: 111, distance: 41.1
click at [161, 110] on div "Documentation regarding patient information should be ideally disposed of by bu…" at bounding box center [181, 86] width 105 height 53
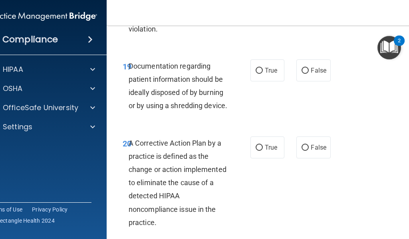
click at [161, 113] on div "Documentation regarding patient information should be ideally disposed of by bu…" at bounding box center [181, 86] width 105 height 53
drag, startPoint x: 146, startPoint y: 150, endPoint x: 152, endPoint y: 146, distance: 6.7
click at [150, 113] on div "Documentation regarding patient information should be ideally disposed of by bu…" at bounding box center [181, 86] width 105 height 53
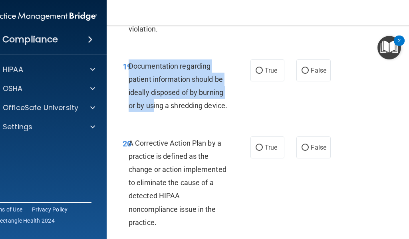
drag, startPoint x: 125, startPoint y: 92, endPoint x: 158, endPoint y: 150, distance: 67.3
click at [155, 110] on span "Documentation regarding patient information should be ideally disposed of by bu…" at bounding box center [178, 86] width 99 height 48
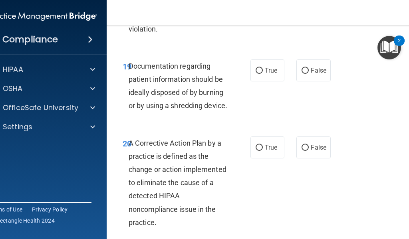
click at [158, 113] on div "Documentation regarding patient information should be ideally disposed of by bu…" at bounding box center [181, 86] width 105 height 53
click at [156, 113] on div "Documentation regarding patient information should be ideally disposed of by bu…" at bounding box center [181, 86] width 105 height 53
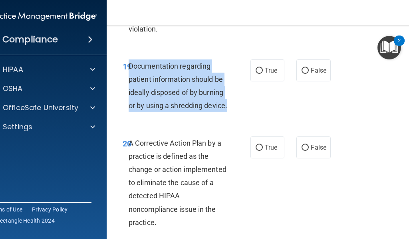
drag, startPoint x: 128, startPoint y: 94, endPoint x: 174, endPoint y: 152, distance: 74.5
click at [174, 113] on div "Documentation regarding patient information should be ideally disposed of by bu…" at bounding box center [181, 86] width 105 height 53
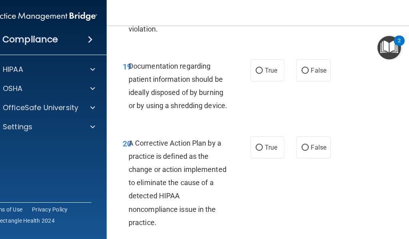
click at [174, 113] on div "Documentation regarding patient information should be ideally disposed of by bu…" at bounding box center [181, 86] width 105 height 53
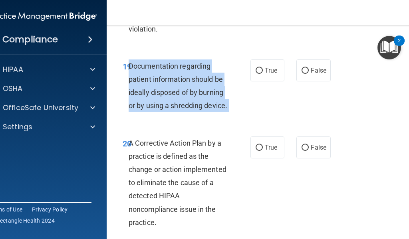
click at [174, 113] on div "Documentation regarding patient information should be ideally disposed of by bu…" at bounding box center [181, 86] width 105 height 53
click at [256, 74] on input "True" at bounding box center [259, 71] width 7 height 6
radio input "true"
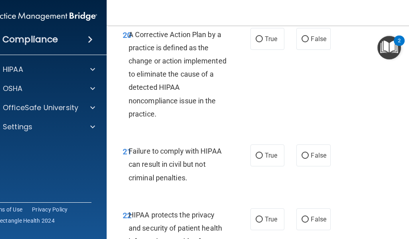
scroll to position [1790, 0]
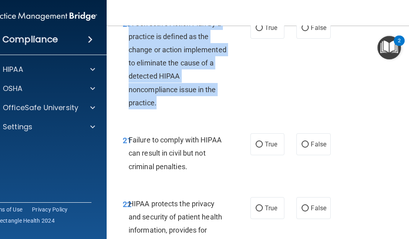
drag, startPoint x: 125, startPoint y: 61, endPoint x: 174, endPoint y: 144, distance: 96.4
click at [174, 110] on div "A Corrective Action Plan by a practice is defined as the change or action imple…" at bounding box center [181, 63] width 105 height 93
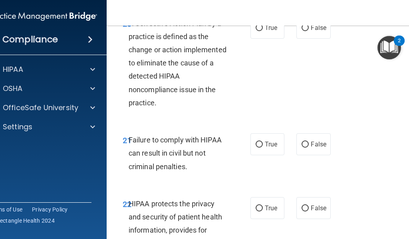
click at [174, 110] on div "A Corrective Action Plan by a practice is defined as the change or action imple…" at bounding box center [181, 63] width 105 height 93
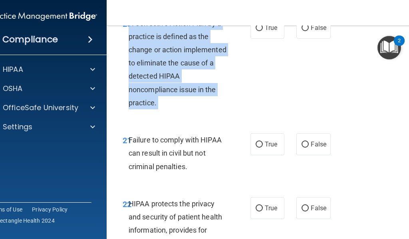
click at [174, 110] on div "A Corrective Action Plan by a practice is defined as the change or action imple…" at bounding box center [181, 63] width 105 height 93
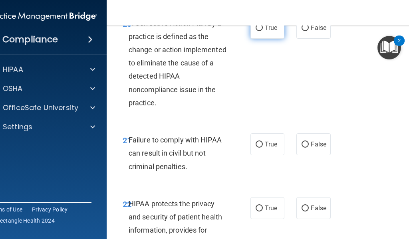
click at [256, 31] on input "True" at bounding box center [259, 28] width 7 height 6
radio input "true"
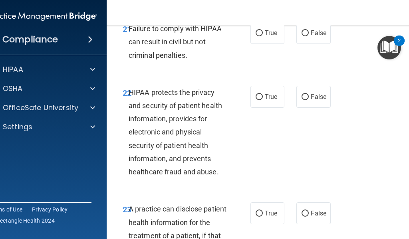
scroll to position [1830, 0]
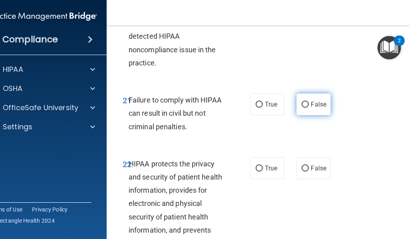
click at [299, 115] on label "False" at bounding box center [314, 105] width 34 height 22
click at [302, 108] on input "False" at bounding box center [305, 105] width 7 height 6
radio input "true"
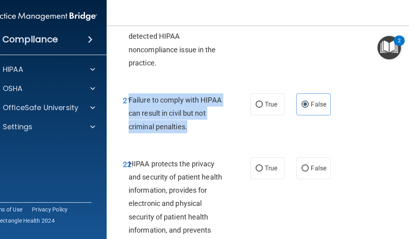
drag, startPoint x: 126, startPoint y: 140, endPoint x: 184, endPoint y: 161, distance: 61.8
click at [184, 133] on div "Failure to comply with HIPAA can result in civil but not criminal penalties." at bounding box center [181, 114] width 105 height 40
click at [184, 131] on span "Failure to comply with HIPAA can result in civil but not criminal penalties." at bounding box center [175, 113] width 93 height 35
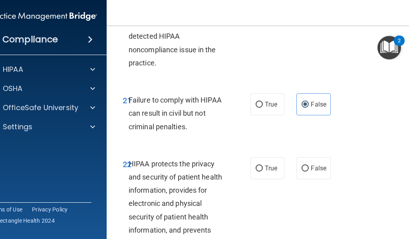
click at [184, 131] on span "Failure to comply with HIPAA can result in civil but not criminal penalties." at bounding box center [175, 113] width 93 height 35
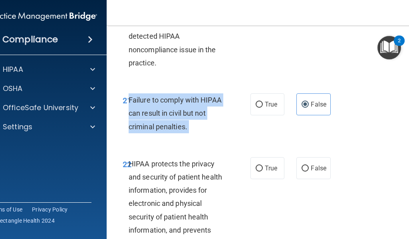
click at [184, 131] on span "Failure to comply with HIPAA can result in civil but not criminal penalties." at bounding box center [175, 113] width 93 height 35
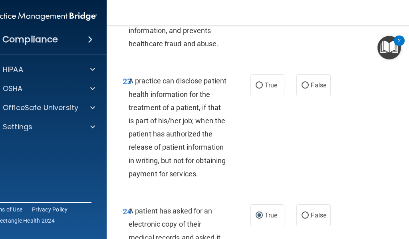
scroll to position [1950, 0]
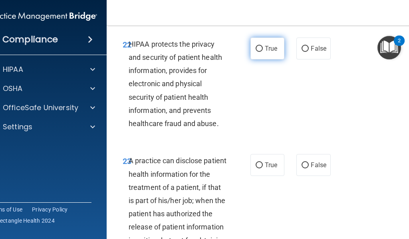
click at [257, 52] on input "True" at bounding box center [259, 49] width 7 height 6
radio input "true"
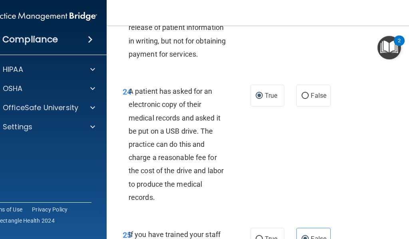
scroll to position [2070, 0]
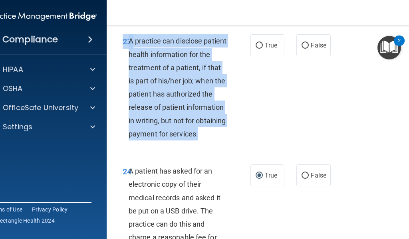
drag, startPoint x: 121, startPoint y: 82, endPoint x: 184, endPoint y: 186, distance: 121.4
click at [184, 145] on div "23 A practice can disclose patient health information for the treatment of a pa…" at bounding box center [187, 89] width 152 height 110
click at [184, 141] on div "A practice can disclose patient health information for the treatment of a patie…" at bounding box center [181, 87] width 105 height 106
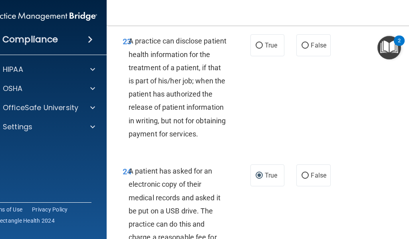
drag, startPoint x: 184, startPoint y: 186, endPoint x: 195, endPoint y: 155, distance: 32.2
click at [184, 141] on div "A practice can disclose patient health information for the treatment of a patie…" at bounding box center [181, 87] width 105 height 106
click at [255, 56] on label "True" at bounding box center [268, 45] width 34 height 22
click at [256, 49] on input "True" at bounding box center [259, 46] width 7 height 6
radio input "true"
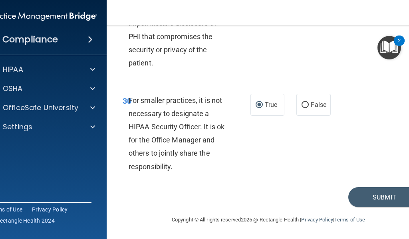
scroll to position [2789, 0]
click at [372, 190] on button "Submit" at bounding box center [384, 197] width 72 height 20
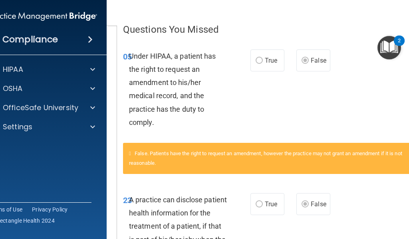
scroll to position [116, 0]
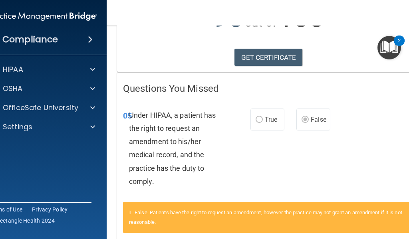
click at [265, 116] on span "True" at bounding box center [271, 120] width 12 height 8
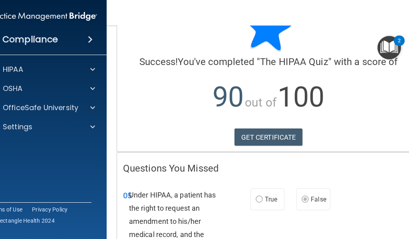
scroll to position [0, 0]
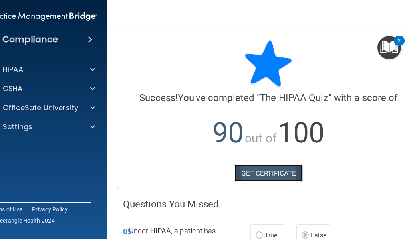
click at [265, 167] on link "GET CERTIFICATE" at bounding box center [269, 174] width 68 height 18
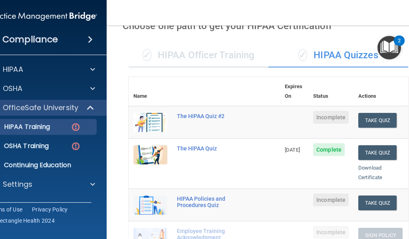
scroll to position [40, 0]
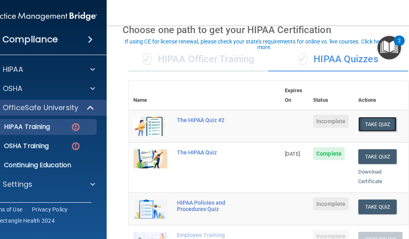
click at [381, 117] on button "Take Quiz" at bounding box center [377, 124] width 38 height 15
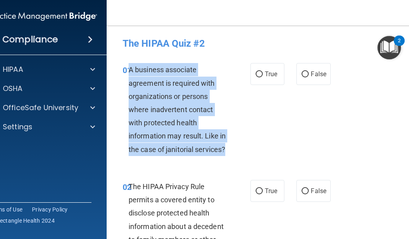
drag, startPoint x: 126, startPoint y: 70, endPoint x: 235, endPoint y: 151, distance: 136.4
click at [235, 152] on div "01 A business associate agreement is required with organizations or persons whe…" at bounding box center [187, 111] width 152 height 97
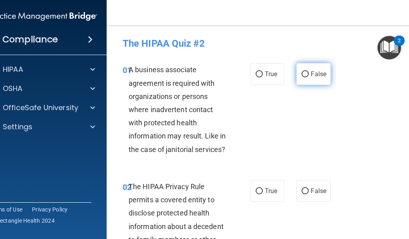
click at [304, 65] on label "False" at bounding box center [314, 74] width 34 height 22
click at [304, 72] on input "False" at bounding box center [305, 75] width 7 height 6
radio input "true"
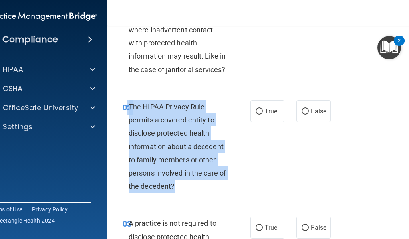
drag, startPoint x: 125, startPoint y: 105, endPoint x: 179, endPoint y: 191, distance: 102.3
click at [179, 191] on div "02 The HIPAA Privacy Rule permits a covered entity to disclose protected health…" at bounding box center [187, 148] width 152 height 97
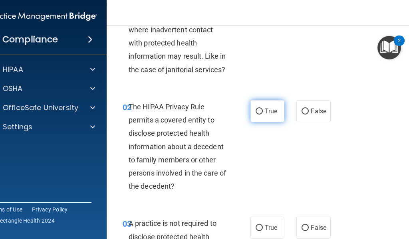
click at [261, 107] on label "True" at bounding box center [268, 111] width 34 height 22
click at [261, 109] on input "True" at bounding box center [259, 112] width 7 height 6
radio input "true"
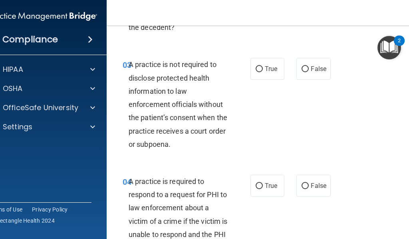
scroll to position [240, 0]
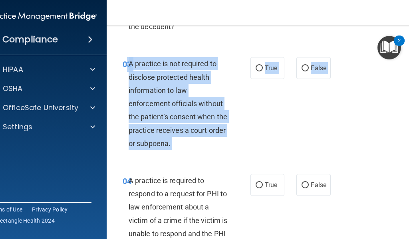
drag, startPoint x: 125, startPoint y: 59, endPoint x: 179, endPoint y: 155, distance: 109.9
click at [181, 155] on div "03 A practice is not required to disclose protected health information to law e…" at bounding box center [269, 105] width 304 height 117
click at [174, 143] on div "A practice is not required to disclose protected health information to law enfo…" at bounding box center [181, 103] width 105 height 93
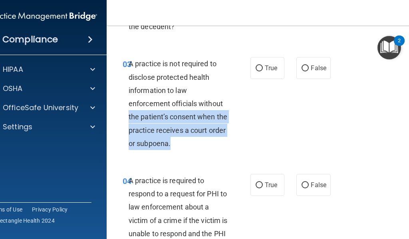
drag, startPoint x: 169, startPoint y: 146, endPoint x: 116, endPoint y: 99, distance: 70.8
click at [116, 117] on div "03 A practice is not required to disclose protected health information to law e…" at bounding box center [187, 105] width 152 height 97
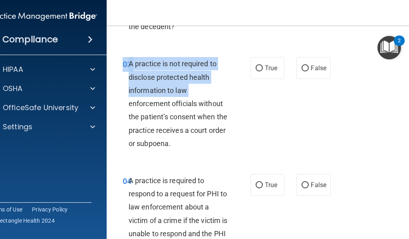
drag, startPoint x: 116, startPoint y: 99, endPoint x: 120, endPoint y: 71, distance: 27.9
click at [120, 71] on div "03 A practice is not required to disclose protected health information to law e…" at bounding box center [187, 105] width 152 height 97
click at [123, 62] on span "03" at bounding box center [127, 65] width 9 height 10
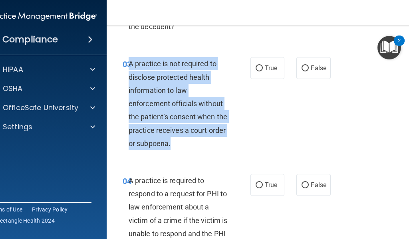
drag, startPoint x: 125, startPoint y: 63, endPoint x: 168, endPoint y: 111, distance: 63.9
click at [167, 147] on span "A practice is not required to disclose protected health information to law enfo…" at bounding box center [178, 104] width 99 height 88
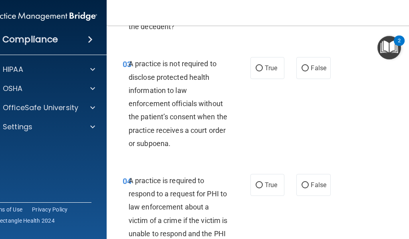
click at [292, 60] on div "True False" at bounding box center [292, 68] width 82 height 22
click at [299, 65] on label "False" at bounding box center [314, 68] width 34 height 22
click at [302, 66] on input "False" at bounding box center [305, 69] width 7 height 6
radio input "true"
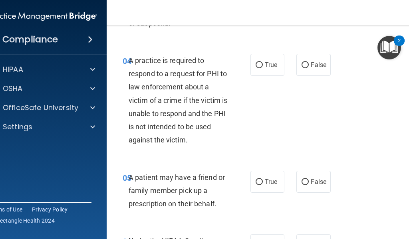
scroll to position [360, 0]
click at [253, 60] on label "True" at bounding box center [268, 65] width 34 height 22
click at [256, 63] on input "True" at bounding box center [259, 66] width 7 height 6
radio input "true"
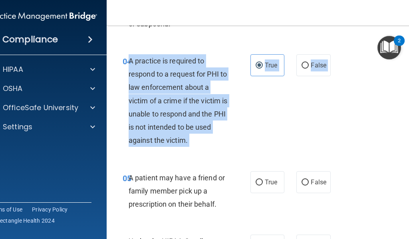
drag, startPoint x: 128, startPoint y: 58, endPoint x: 195, endPoint y: 152, distance: 115.8
click at [195, 152] on div "04 A practice is required to respond to a request for PHI to law enforcement ab…" at bounding box center [269, 102] width 304 height 117
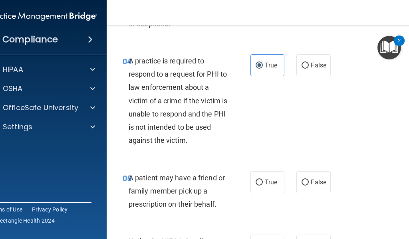
click at [195, 152] on div "04 A practice is required to respond to a request for PHI to law enforcement ab…" at bounding box center [269, 102] width 304 height 117
drag, startPoint x: 152, startPoint y: 61, endPoint x: 130, endPoint y: 66, distance: 22.7
click at [151, 62] on span "A practice is required to respond to a request for PHI to law enforcement about…" at bounding box center [178, 101] width 99 height 88
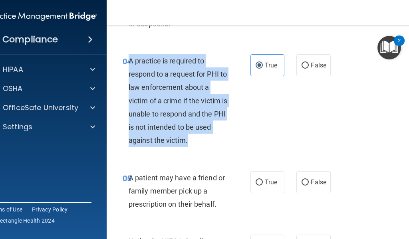
drag, startPoint x: 126, startPoint y: 61, endPoint x: 194, endPoint y: 141, distance: 104.9
click at [194, 141] on div "A practice is required to respond to a request for PHI to law enforcement about…" at bounding box center [181, 100] width 105 height 93
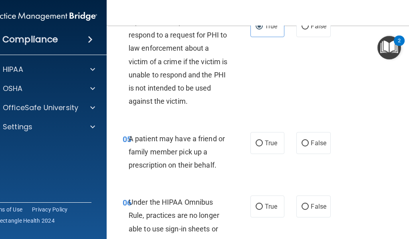
scroll to position [400, 0]
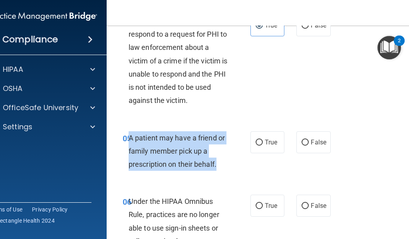
drag, startPoint x: 135, startPoint y: 142, endPoint x: 217, endPoint y: 165, distance: 85.1
click at [217, 165] on div "A patient may have a friend or family member pick up a prescription on their be…" at bounding box center [181, 151] width 105 height 40
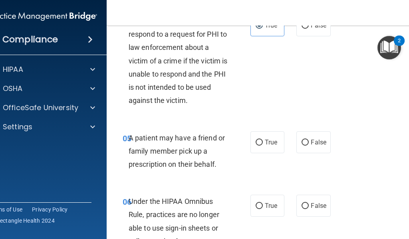
click at [217, 165] on div "A patient may have a friend or family member pick up a prescription on their be…" at bounding box center [181, 151] width 105 height 40
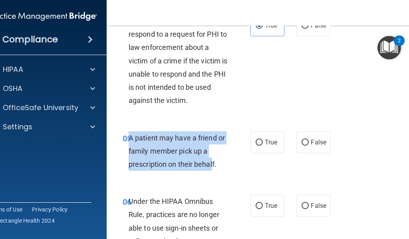
drag, startPoint x: 137, startPoint y: 142, endPoint x: 209, endPoint y: 171, distance: 77.5
click at [210, 173] on div "05 A patient may have a friend or family member pick up a prescription on their…" at bounding box center [187, 153] width 152 height 44
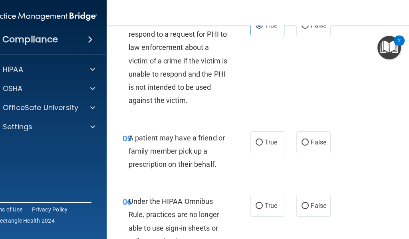
click at [221, 167] on div "A patient may have a friend or family member pick up a prescription on their be…" at bounding box center [181, 151] width 105 height 40
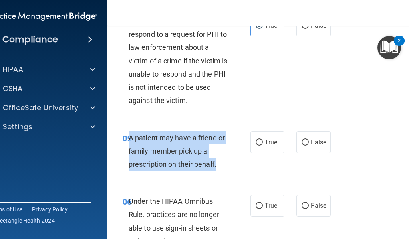
drag, startPoint x: 126, startPoint y: 139, endPoint x: 214, endPoint y: 167, distance: 92.8
click at [214, 167] on span "A patient may have a friend or family member pick up a prescription on their be…" at bounding box center [177, 151] width 96 height 35
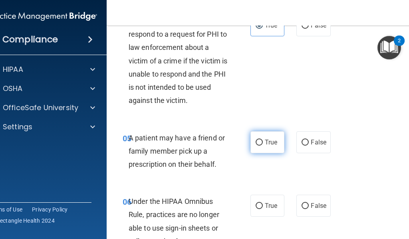
click at [262, 141] on label "True" at bounding box center [268, 142] width 34 height 22
click at [262, 141] on input "True" at bounding box center [259, 143] width 7 height 6
radio input "true"
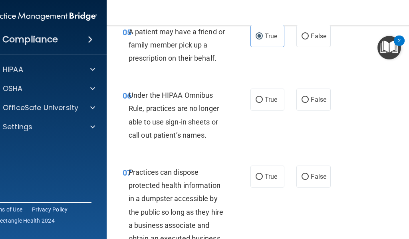
scroll to position [519, 0]
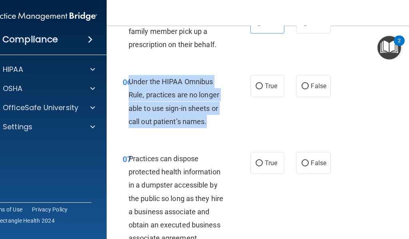
drag, startPoint x: 139, startPoint y: 84, endPoint x: 213, endPoint y: 131, distance: 88.1
click at [213, 131] on div "06 Under the HIPAA Omnibus Rule, practices are no longer able to use sign-in sh…" at bounding box center [187, 103] width 152 height 57
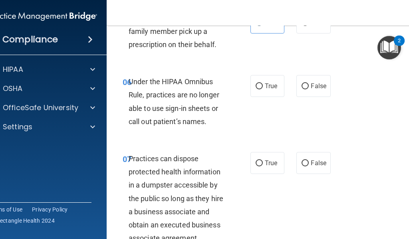
click at [213, 131] on div "06 Under the HIPAA Omnibus Rule, practices are no longer able to use sign-in sh…" at bounding box center [187, 103] width 152 height 57
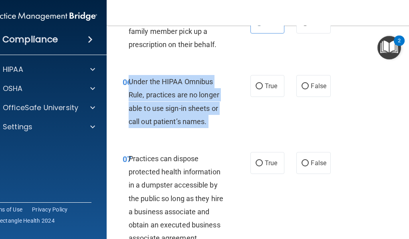
click at [213, 131] on div "06 Under the HIPAA Omnibus Rule, practices are no longer able to use sign-in sh…" at bounding box center [187, 103] width 152 height 57
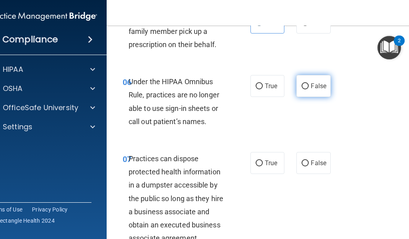
click at [301, 82] on label "False" at bounding box center [314, 86] width 34 height 22
click at [302, 84] on input "False" at bounding box center [305, 87] width 7 height 6
radio input "true"
click at [301, 82] on label "False" at bounding box center [314, 86] width 34 height 22
click at [302, 84] on input "False" at bounding box center [305, 87] width 7 height 6
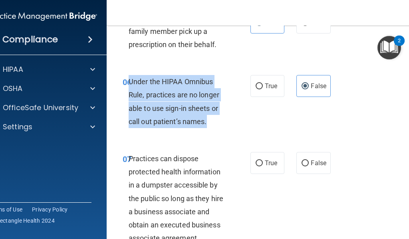
drag, startPoint x: 128, startPoint y: 80, endPoint x: 207, endPoint y: 128, distance: 92.9
click at [207, 128] on div "Under the HIPAA Omnibus Rule, practices are no longer able to use sign-in sheet…" at bounding box center [181, 101] width 105 height 53
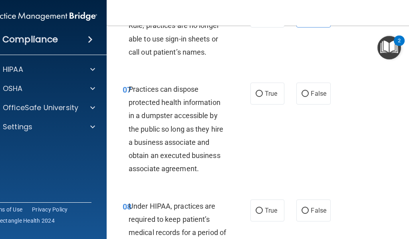
scroll to position [599, 0]
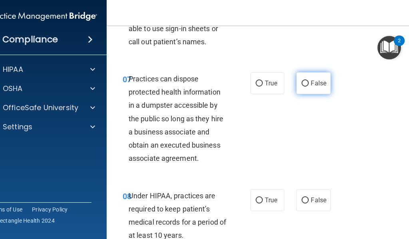
click at [301, 78] on label "False" at bounding box center [314, 83] width 34 height 22
click at [302, 81] on input "False" at bounding box center [305, 84] width 7 height 6
radio input "true"
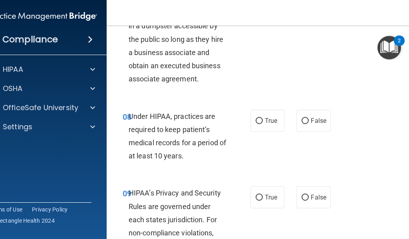
scroll to position [679, 0]
click at [129, 117] on span "Under HIPAA, practices are required to keep patient’s medical records for a per…" at bounding box center [178, 136] width 98 height 48
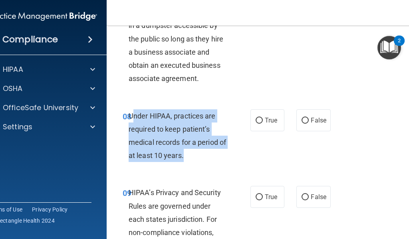
drag, startPoint x: 156, startPoint y: 122, endPoint x: 215, endPoint y: 153, distance: 66.9
click at [215, 153] on div "Under HIPAA, practices are required to keep patient’s medical records for a per…" at bounding box center [181, 135] width 105 height 53
click at [275, 114] on label "True" at bounding box center [268, 120] width 34 height 22
click at [263, 118] on input "True" at bounding box center [259, 121] width 7 height 6
radio input "true"
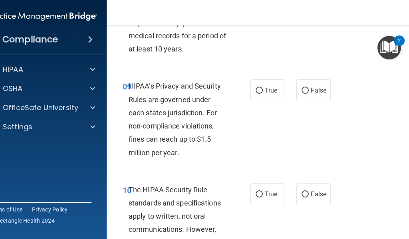
scroll to position [799, 0]
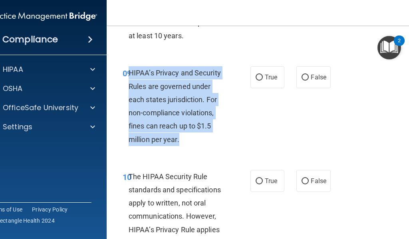
drag, startPoint x: 126, startPoint y: 72, endPoint x: 195, endPoint y: 137, distance: 94.4
click at [195, 137] on div "HIPAA’s Privacy and Security Rules are governed under each states jurisdiction.…" at bounding box center [181, 106] width 105 height 80
drag, startPoint x: 134, startPoint y: 78, endPoint x: 185, endPoint y: 138, distance: 79.4
click at [185, 138] on div "HIPAA’s Privacy and Security Rules are governed under each states jurisdiction.…" at bounding box center [181, 106] width 105 height 80
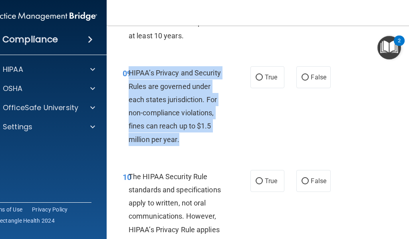
click at [185, 138] on div "HIPAA’s Privacy and Security Rules are governed under each states jurisdiction.…" at bounding box center [181, 106] width 105 height 80
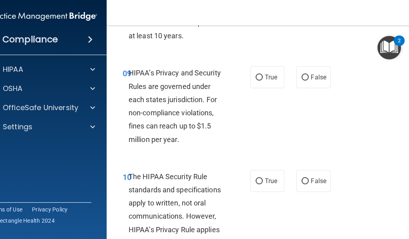
click at [185, 138] on div "HIPAA’s Privacy and Security Rules are governed under each states jurisdiction.…" at bounding box center [181, 106] width 105 height 80
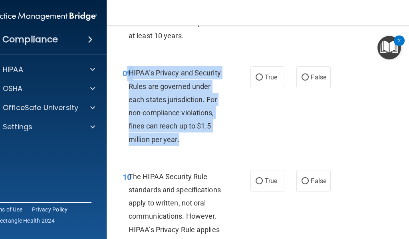
drag, startPoint x: 133, startPoint y: 80, endPoint x: 181, endPoint y: 141, distance: 76.8
click at [181, 141] on div "09 HIPAA’s Privacy and Security Rules are governed under each states jurisdicti…" at bounding box center [187, 108] width 152 height 84
click at [181, 141] on div "HIPAA’s Privacy and Security Rules are governed under each states jurisdiction.…" at bounding box center [181, 106] width 105 height 80
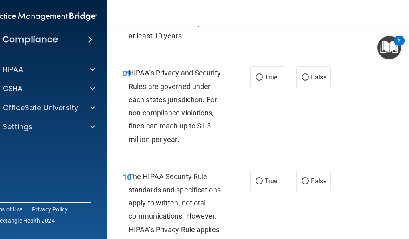
click at [181, 141] on div "HIPAA’s Privacy and Security Rules are governed under each states jurisdiction.…" at bounding box center [181, 106] width 105 height 80
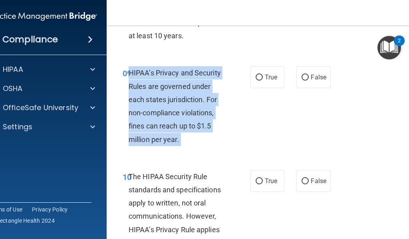
click at [181, 141] on div "HIPAA’s Privacy and Security Rules are governed under each states jurisdiction.…" at bounding box center [181, 106] width 105 height 80
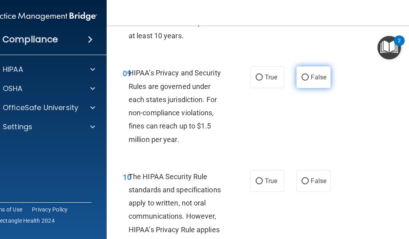
click at [297, 77] on label "False" at bounding box center [314, 77] width 34 height 22
click at [302, 77] on input "False" at bounding box center [305, 78] width 7 height 6
radio input "true"
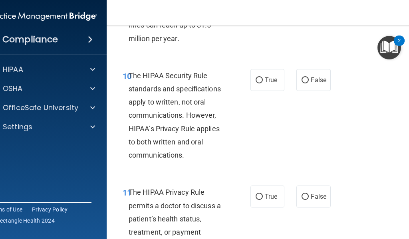
scroll to position [919, 0]
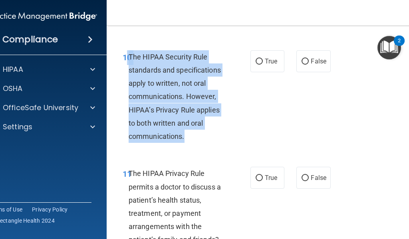
drag, startPoint x: 124, startPoint y: 56, endPoint x: 203, endPoint y: 133, distance: 110.2
click at [203, 133] on div "10 The HIPAA Security Rule standards and specifications apply to written, not o…" at bounding box center [187, 98] width 152 height 97
click at [203, 133] on div "The HIPAA Security Rule standards and specifications apply to written, not oral…" at bounding box center [181, 96] width 105 height 93
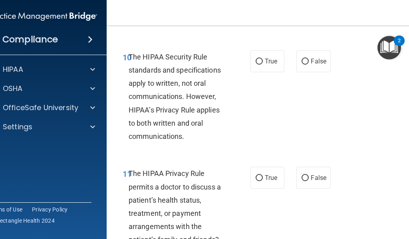
click at [203, 133] on div "The HIPAA Security Rule standards and specifications apply to written, not oral…" at bounding box center [181, 96] width 105 height 93
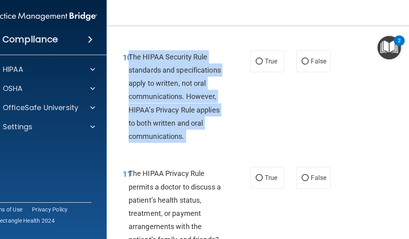
click at [203, 133] on div "The HIPAA Security Rule standards and specifications apply to written, not oral…" at bounding box center [181, 96] width 105 height 93
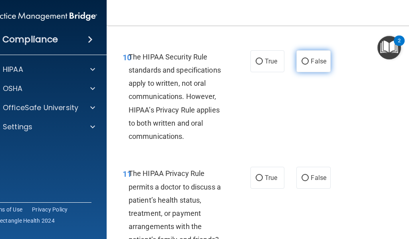
click at [297, 56] on label "False" at bounding box center [314, 61] width 34 height 22
click at [302, 59] on input "False" at bounding box center [305, 62] width 7 height 6
radio input "true"
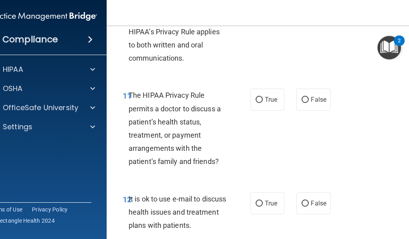
scroll to position [999, 0]
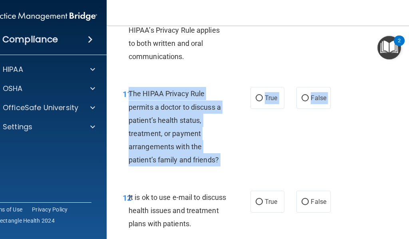
drag, startPoint x: 127, startPoint y: 90, endPoint x: 207, endPoint y: 183, distance: 122.1
drag, startPoint x: 211, startPoint y: 173, endPoint x: 216, endPoint y: 155, distance: 19.0
click at [216, 155] on div "11 The HIPAA Privacy Rule permits a doctor to discuss a patient’s health status…" at bounding box center [269, 128] width 304 height 103
click at [215, 154] on div "The HIPAA Privacy Rule permits a doctor to discuss a patient’s health status, t…" at bounding box center [181, 127] width 105 height 80
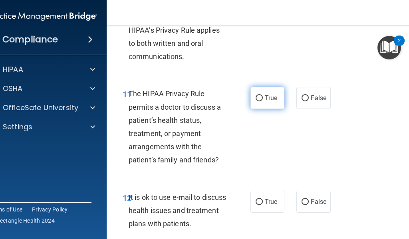
click at [255, 91] on label "True" at bounding box center [268, 98] width 34 height 22
click at [256, 96] on input "True" at bounding box center [259, 99] width 7 height 6
radio input "true"
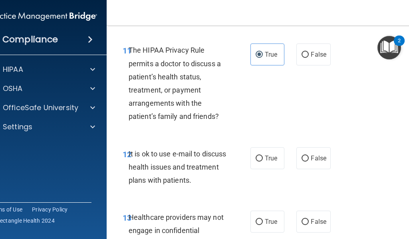
scroll to position [1079, 0]
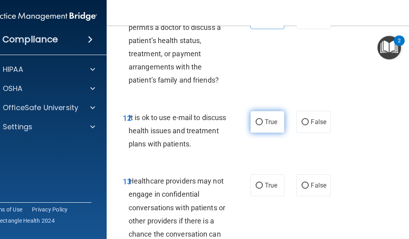
click at [251, 121] on label "True" at bounding box center [268, 122] width 34 height 22
click at [256, 121] on input "True" at bounding box center [259, 122] width 7 height 6
radio input "true"
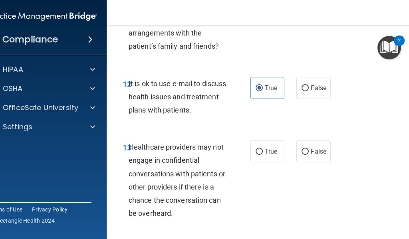
scroll to position [1159, 0]
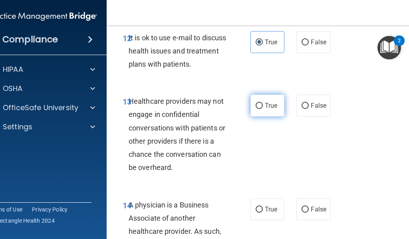
click at [251, 101] on label "True" at bounding box center [268, 106] width 34 height 22
click at [256, 103] on input "True" at bounding box center [259, 106] width 7 height 6
radio input "true"
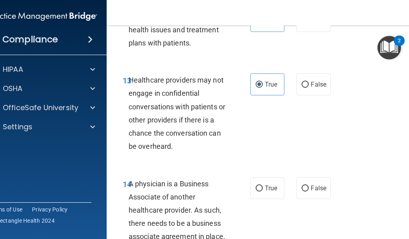
scroll to position [1199, 0]
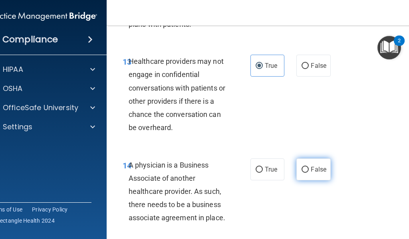
click at [307, 166] on label "False" at bounding box center [314, 170] width 34 height 22
click at [307, 167] on input "False" at bounding box center [305, 170] width 7 height 6
radio input "true"
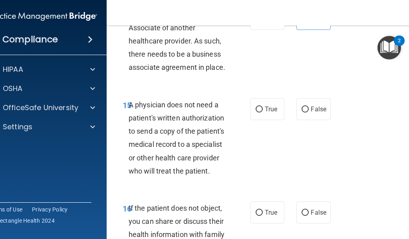
scroll to position [1359, 0]
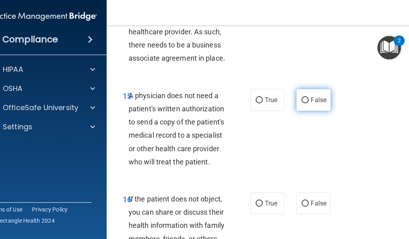
click at [306, 107] on label "False" at bounding box center [314, 100] width 34 height 22
click at [306, 103] on input "False" at bounding box center [305, 101] width 7 height 6
radio input "true"
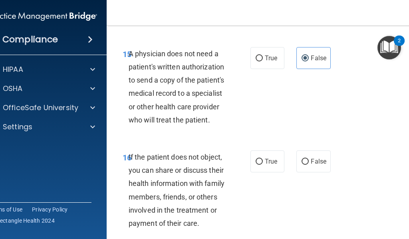
scroll to position [1439, 0]
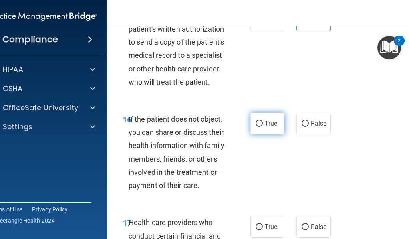
click at [256, 122] on input "True" at bounding box center [259, 124] width 7 height 6
radio input "true"
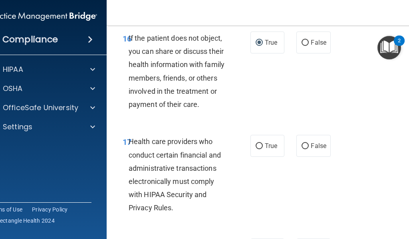
scroll to position [1558, 0]
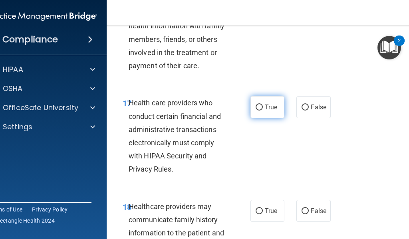
click at [257, 113] on label "True" at bounding box center [268, 107] width 34 height 22
click at [257, 111] on input "True" at bounding box center [259, 108] width 7 height 6
radio input "true"
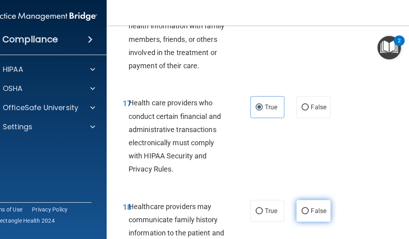
click at [305, 212] on input "False" at bounding box center [305, 212] width 7 height 6
radio input "true"
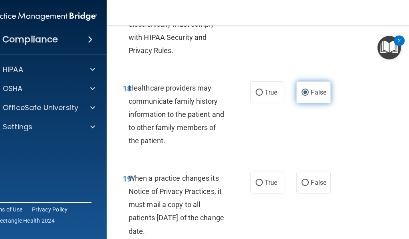
scroll to position [1678, 0]
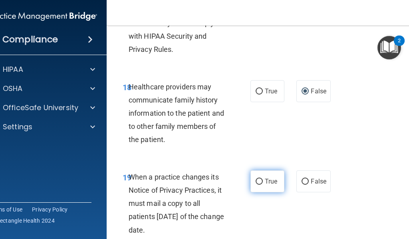
click at [267, 180] on span "True" at bounding box center [271, 182] width 12 height 8
click at [263, 180] on input "True" at bounding box center [259, 182] width 7 height 6
radio input "true"
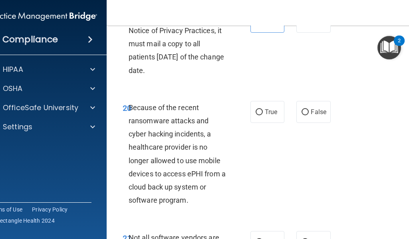
click at [270, 128] on div "20 Because of the recent ransomware attacks and cyber hacking incidents, a heal…" at bounding box center [269, 156] width 304 height 130
click at [269, 118] on label "True" at bounding box center [268, 112] width 34 height 22
click at [263, 115] on input "True" at bounding box center [259, 112] width 7 height 6
radio input "true"
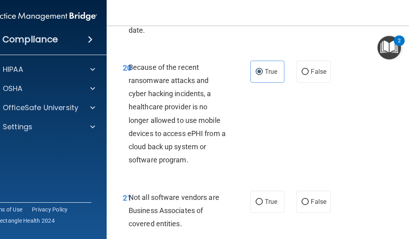
scroll to position [1998, 0]
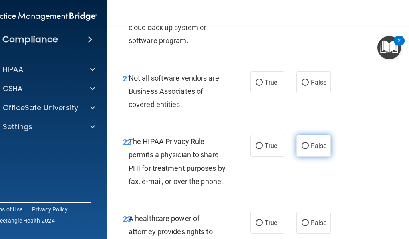
drag, startPoint x: 276, startPoint y: 82, endPoint x: 299, endPoint y: 143, distance: 65.4
click at [276, 84] on label "True" at bounding box center [268, 83] width 34 height 22
click at [263, 84] on input "True" at bounding box center [259, 83] width 7 height 6
radio input "true"
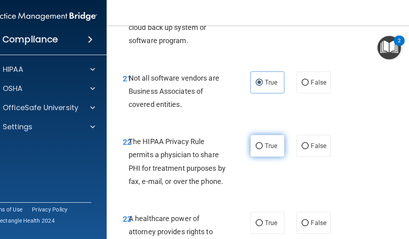
click at [257, 146] on input "True" at bounding box center [259, 146] width 7 height 6
radio input "true"
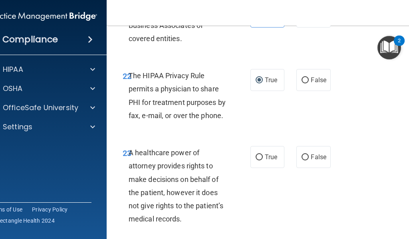
scroll to position [2078, 0]
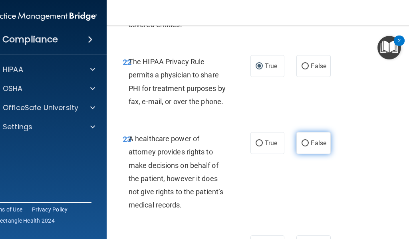
click at [314, 144] on span "False" at bounding box center [319, 143] width 16 height 8
click at [309, 144] on input "False" at bounding box center [305, 144] width 7 height 6
radio input "true"
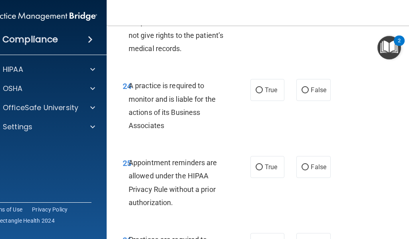
scroll to position [2238, 0]
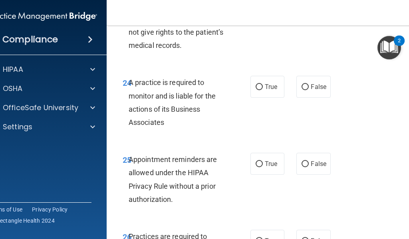
click at [157, 36] on div "A healthcare power of attorney provides rights to make decisions on behalf of t…" at bounding box center [181, 12] width 105 height 80
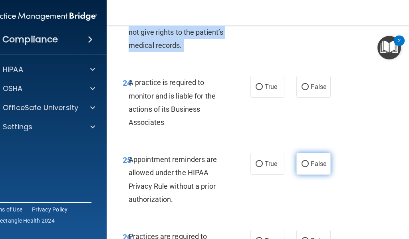
drag, startPoint x: 254, startPoint y: 89, endPoint x: 303, endPoint y: 156, distance: 83.0
click at [255, 91] on label "True" at bounding box center [268, 87] width 34 height 22
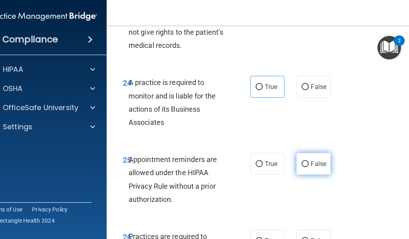
click at [306, 158] on label "False" at bounding box center [314, 164] width 34 height 22
click at [306, 161] on input "False" at bounding box center [305, 164] width 7 height 6
radio input "true"
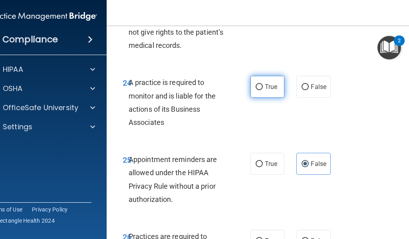
click at [259, 88] on input "True" at bounding box center [259, 87] width 7 height 6
radio input "true"
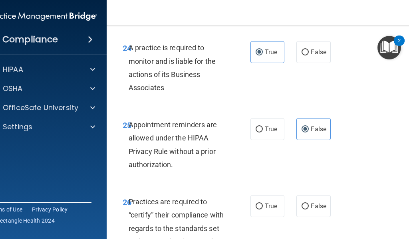
scroll to position [2318, 0]
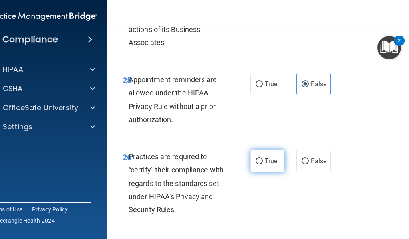
click at [272, 162] on span "True" at bounding box center [271, 161] width 12 height 8
click at [263, 162] on input "True" at bounding box center [259, 162] width 7 height 6
radio input "true"
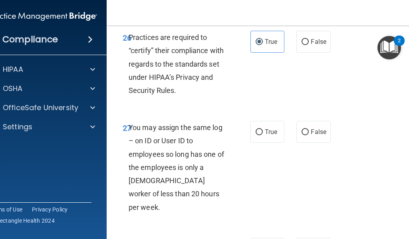
scroll to position [2438, 0]
drag, startPoint x: 299, startPoint y: 131, endPoint x: 300, endPoint y: 136, distance: 4.8
click at [302, 132] on input "False" at bounding box center [305, 132] width 7 height 6
radio input "true"
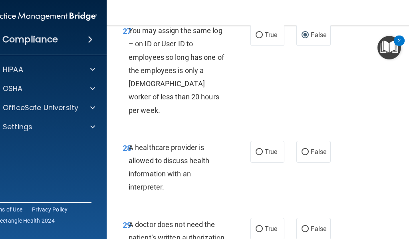
scroll to position [2557, 0]
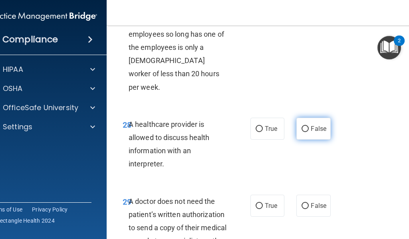
drag, startPoint x: 305, startPoint y: 107, endPoint x: 305, endPoint y: 117, distance: 10.8
click at [306, 118] on label "False" at bounding box center [314, 129] width 34 height 22
click at [306, 126] on input "False" at bounding box center [305, 129] width 7 height 6
radio input "true"
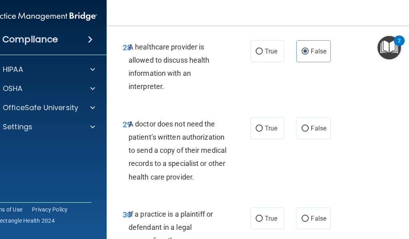
scroll to position [2637, 0]
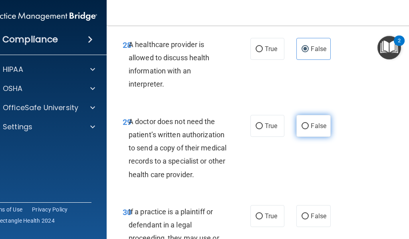
drag, startPoint x: 305, startPoint y: 107, endPoint x: 305, endPoint y: 112, distance: 4.4
click at [305, 115] on label "False" at bounding box center [314, 126] width 34 height 22
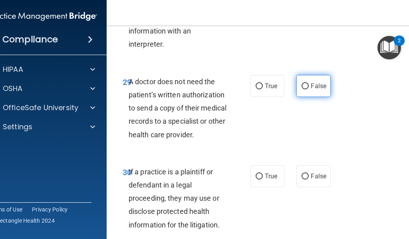
click at [306, 75] on label "False" at bounding box center [314, 86] width 34 height 22
click at [306, 84] on input "False" at bounding box center [305, 87] width 7 height 6
radio input "true"
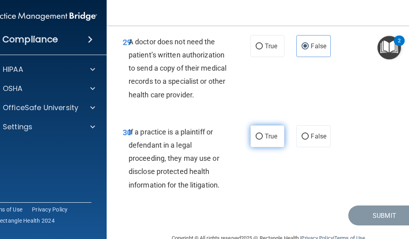
click at [257, 127] on label "True" at bounding box center [268, 136] width 34 height 22
click at [257, 134] on input "True" at bounding box center [259, 137] width 7 height 6
radio input "true"
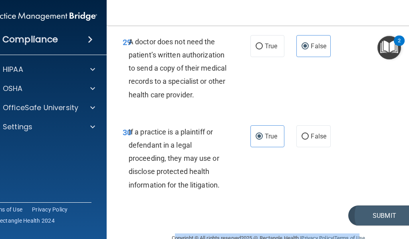
click at [362, 212] on main "- The HIPAA Quiz #2 This quiz doesn’t expire until . Are you sure you want to t…" at bounding box center [269, 133] width 324 height 214
click at [362, 206] on button "Submit" at bounding box center [384, 216] width 72 height 20
click at [363, 206] on button "Submit" at bounding box center [384, 216] width 72 height 20
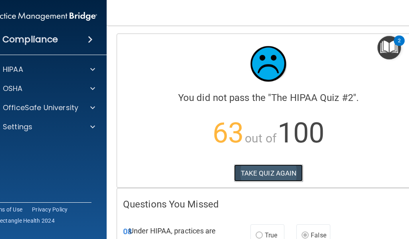
click at [259, 170] on button "TAKE QUIZ AGAIN" at bounding box center [268, 174] width 69 height 18
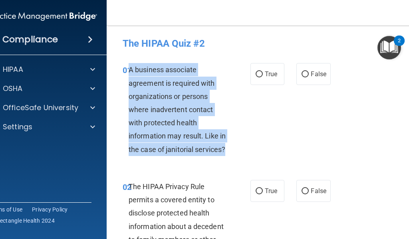
drag, startPoint x: 128, startPoint y: 70, endPoint x: 229, endPoint y: 150, distance: 128.5
click at [229, 150] on div "A business associate agreement is required with organizations or persons where …" at bounding box center [181, 109] width 105 height 93
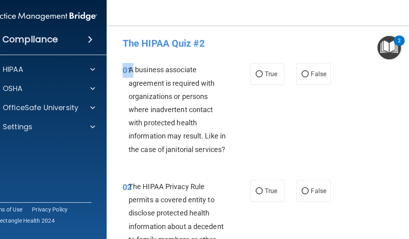
drag, startPoint x: 127, startPoint y: 68, endPoint x: 227, endPoint y: 169, distance: 141.6
click at [227, 169] on div "01 A business associate agreement is required with organizations or persons whe…" at bounding box center [269, 111] width 304 height 117
click at [227, 150] on div "A business associate agreement is required with organizations or persons where …" at bounding box center [181, 109] width 105 height 93
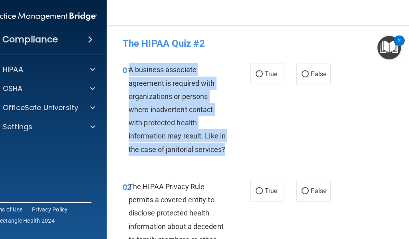
drag, startPoint x: 149, startPoint y: 80, endPoint x: 228, endPoint y: 151, distance: 106.4
click at [228, 151] on div "A business associate agreement is required with organizations or persons where …" at bounding box center [181, 109] width 105 height 93
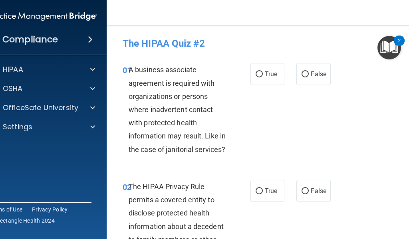
click at [228, 151] on div "A business associate agreement is required with organizations or persons where …" at bounding box center [181, 109] width 105 height 93
click at [224, 147] on div "A business associate agreement is required with organizations or persons where …" at bounding box center [181, 109] width 105 height 93
drag, startPoint x: 212, startPoint y: 150, endPoint x: 153, endPoint y: 127, distance: 63.5
click at [162, 133] on span "A business associate agreement is required with organizations or persons where …" at bounding box center [177, 110] width 97 height 88
click at [151, 123] on span "A business associate agreement is required with organizations or persons where …" at bounding box center [177, 110] width 97 height 88
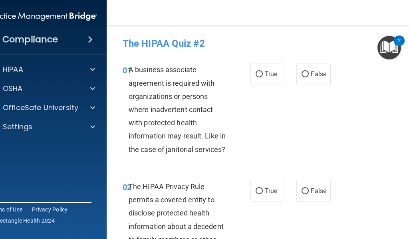
click at [133, 82] on span "A business associate agreement is required with organizations or persons where …" at bounding box center [177, 110] width 97 height 88
click at [132, 78] on div "A business associate agreement is required with organizations or persons where …" at bounding box center [181, 109] width 105 height 93
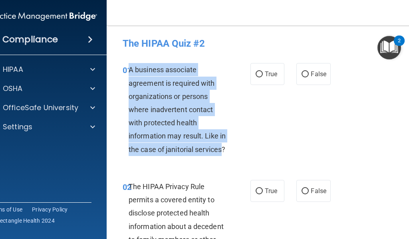
drag, startPoint x: 127, startPoint y: 70, endPoint x: 221, endPoint y: 145, distance: 120.3
click at [221, 145] on span "A business associate agreement is required with organizations or persons where …" at bounding box center [177, 110] width 97 height 88
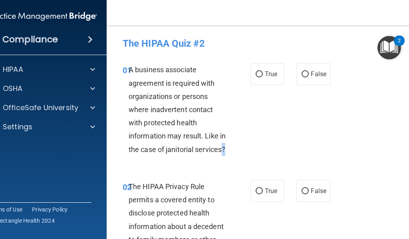
drag, startPoint x: 221, startPoint y: 145, endPoint x: 221, endPoint y: 136, distance: 9.6
click at [220, 144] on div "A business associate agreement is required with organizations or persons where …" at bounding box center [181, 109] width 105 height 93
click at [262, 79] on label "True" at bounding box center [268, 74] width 34 height 22
click at [262, 78] on input "True" at bounding box center [259, 75] width 7 height 6
radio input "true"
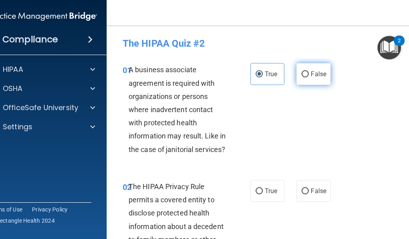
click at [302, 76] on input "False" at bounding box center [305, 75] width 7 height 6
radio input "true"
radio input "false"
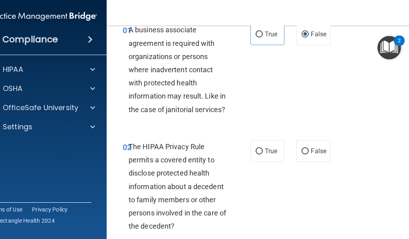
scroll to position [80, 0]
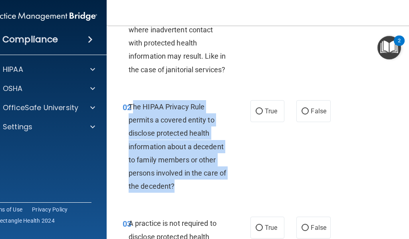
drag, startPoint x: 129, startPoint y: 104, endPoint x: 177, endPoint y: 183, distance: 92.1
click at [177, 183] on div "The HIPAA Privacy Rule permits a covered entity to disclose protected health in…" at bounding box center [181, 146] width 105 height 93
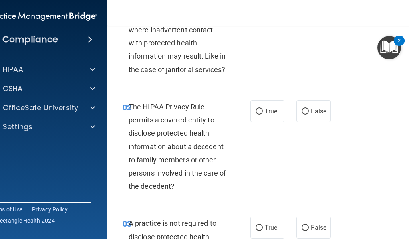
click at [177, 183] on div "The HIPAA Privacy Rule permits a covered entity to disclose protected health in…" at bounding box center [181, 146] width 105 height 93
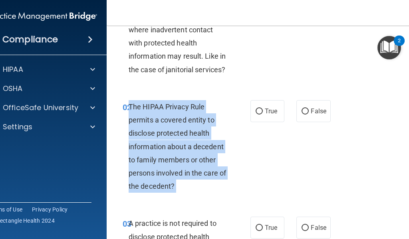
click at [177, 183] on div "The HIPAA Privacy Rule permits a covered entity to disclose protected health in…" at bounding box center [181, 146] width 105 height 93
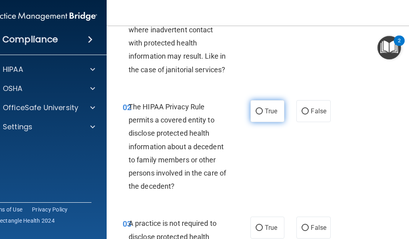
click at [253, 107] on label "True" at bounding box center [268, 111] width 34 height 22
click at [256, 109] on input "True" at bounding box center [259, 112] width 7 height 6
radio input "true"
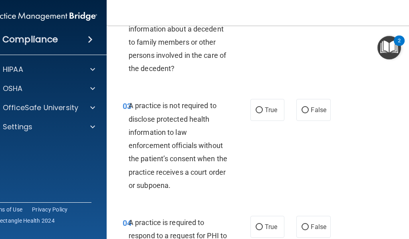
scroll to position [200, 0]
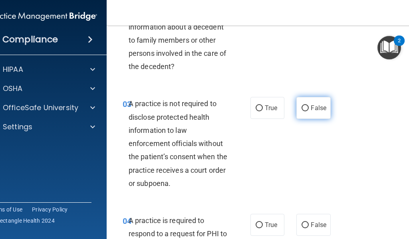
click at [306, 105] on label "False" at bounding box center [314, 108] width 34 height 22
click at [306, 105] on input "False" at bounding box center [305, 108] width 7 height 6
radio input "true"
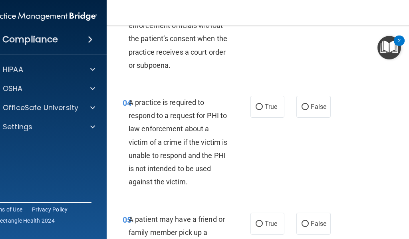
scroll to position [320, 0]
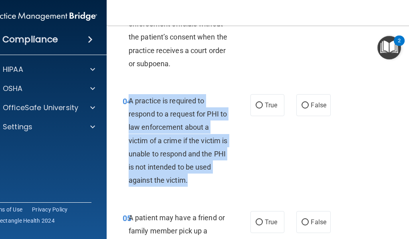
drag, startPoint x: 125, startPoint y: 101, endPoint x: 197, endPoint y: 181, distance: 107.8
click at [197, 181] on div "A practice is required to respond to a request for PHI to law enforcement about…" at bounding box center [181, 140] width 105 height 93
click at [201, 181] on div "04 A practice is required to respond to a request for PHI to law enforcement ab…" at bounding box center [269, 142] width 304 height 117
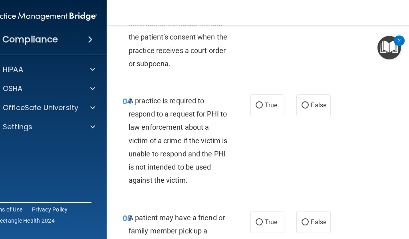
click at [167, 135] on div "A practice is required to respond to a request for PHI to law enforcement about…" at bounding box center [181, 140] width 105 height 93
click at [129, 98] on span "A practice is required to respond to a request for PHI to law enforcement about…" at bounding box center [178, 141] width 99 height 88
drag, startPoint x: 127, startPoint y: 98, endPoint x: 125, endPoint y: 101, distance: 4.2
click at [129, 98] on span "A practice is required to respond to a request for PHI to law enforcement about…" at bounding box center [178, 141] width 99 height 88
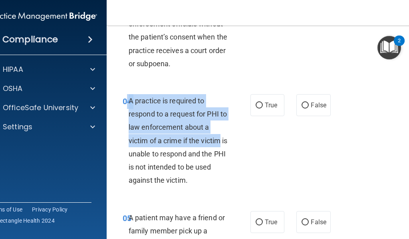
drag, startPoint x: 125, startPoint y: 101, endPoint x: 241, endPoint y: 143, distance: 124.1
click at [241, 143] on div "04 A practice is required to respond to a request for PHI to law enforcement ab…" at bounding box center [187, 142] width 152 height 97
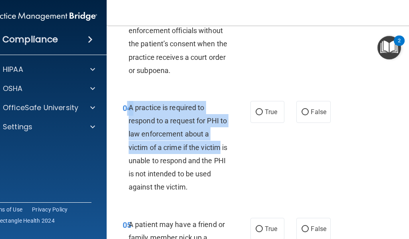
click at [241, 143] on div "04 A practice is required to respond to a request for PHI to law enforcement ab…" at bounding box center [187, 149] width 152 height 97
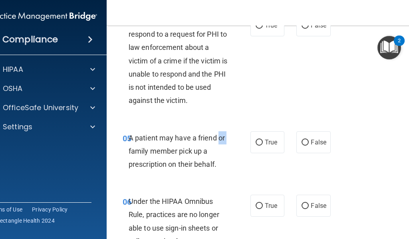
click at [241, 143] on div "05 A patient may have a friend or family member pick up a prescription on their…" at bounding box center [187, 153] width 152 height 44
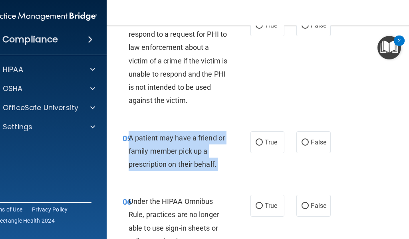
click at [241, 143] on div "05 A patient may have a friend or family member pick up a prescription on their…" at bounding box center [187, 153] width 152 height 44
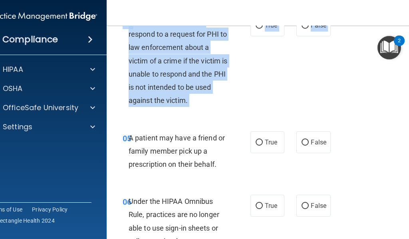
drag, startPoint x: 231, startPoint y: 122, endPoint x: 222, endPoint y: 101, distance: 22.9
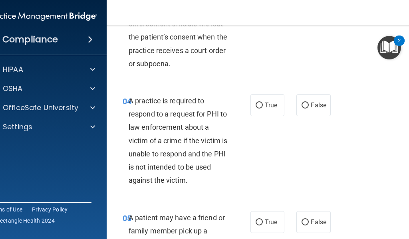
click at [123, 99] on span "04" at bounding box center [127, 102] width 9 height 10
drag, startPoint x: 123, startPoint y: 101, endPoint x: 206, endPoint y: 127, distance: 86.2
click at [197, 122] on div "04 A practice is required to respond to a request for PHI to law enforcement ab…" at bounding box center [187, 142] width 152 height 97
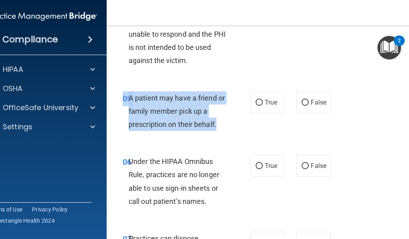
drag, startPoint x: 206, startPoint y: 127, endPoint x: 215, endPoint y: 127, distance: 9.6
click at [215, 127] on div "A patient may have a friend or family member pick up a prescription on their be…" at bounding box center [181, 112] width 105 height 40
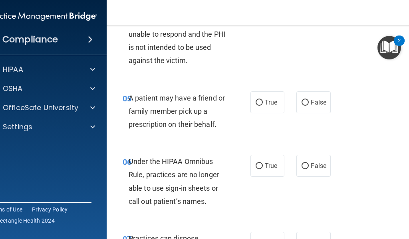
click at [215, 127] on div "A patient may have a friend or family member pick up a prescription on their be…" at bounding box center [181, 112] width 105 height 40
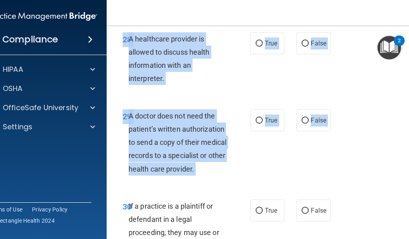
scroll to position [2723, 0]
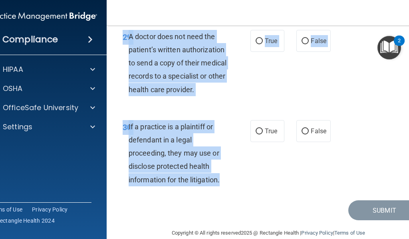
drag, startPoint x: 126, startPoint y: 102, endPoint x: 218, endPoint y: 177, distance: 118.5
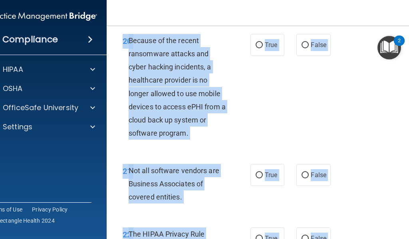
scroll to position [1883, 0]
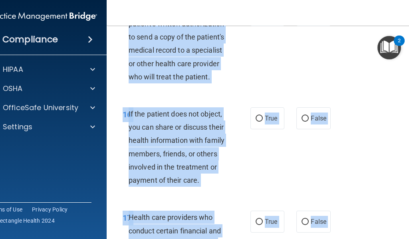
click at [342, 85] on div "15 A physician does not need a patient's written authorization to send a copy o…" at bounding box center [269, 45] width 304 height 103
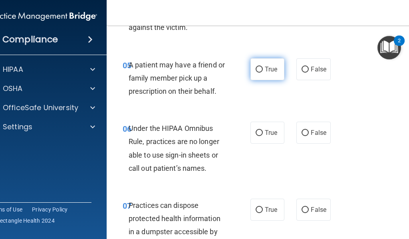
scroll to position [445, 0]
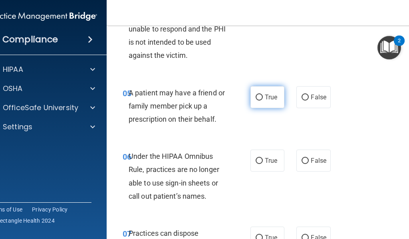
click at [255, 103] on label "True" at bounding box center [268, 97] width 34 height 22
click at [256, 101] on input "True" at bounding box center [259, 98] width 7 height 6
radio input "true"
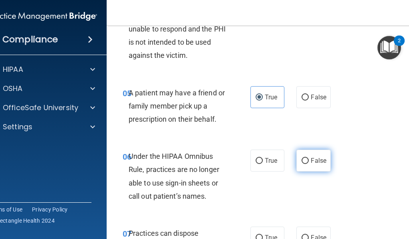
click at [307, 161] on label "False" at bounding box center [314, 161] width 34 height 22
click at [307, 161] on input "False" at bounding box center [305, 161] width 7 height 6
radio input "true"
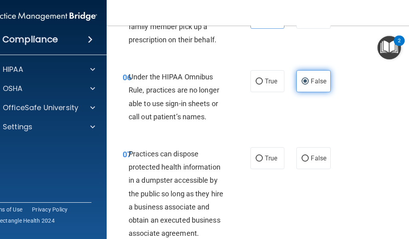
scroll to position [525, 0]
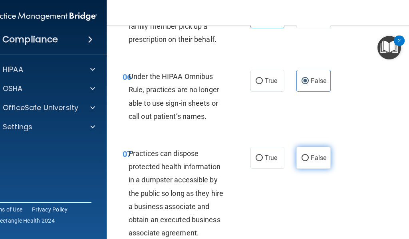
click at [306, 165] on label "False" at bounding box center [314, 158] width 34 height 22
click at [306, 161] on input "False" at bounding box center [305, 158] width 7 height 6
radio input "true"
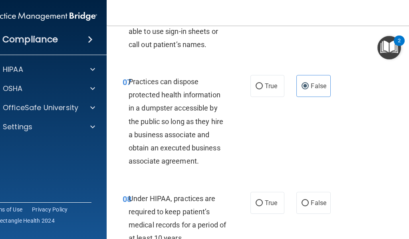
scroll to position [645, 0]
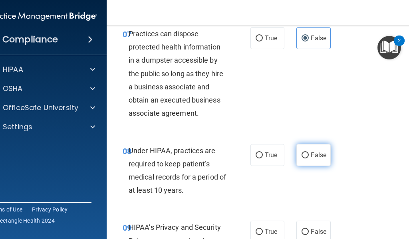
click at [304, 153] on input "False" at bounding box center [305, 156] width 7 height 6
radio input "true"
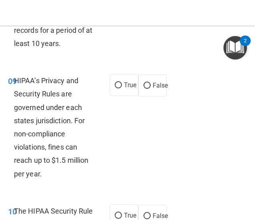
scroll to position [991, 0]
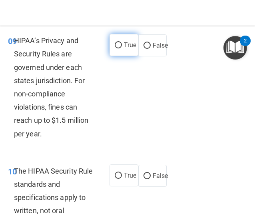
click at [115, 48] on input "True" at bounding box center [118, 45] width 7 height 6
radio input "true"
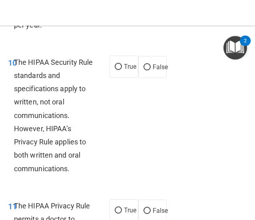
scroll to position [1151, 0]
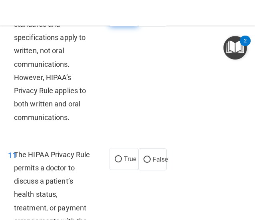
click at [109, 26] on label "True" at bounding box center [123, 15] width 29 height 22
click at [115, 19] on input "True" at bounding box center [118, 16] width 7 height 6
radio input "true"
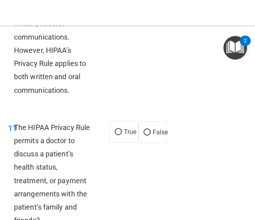
scroll to position [1191, 0]
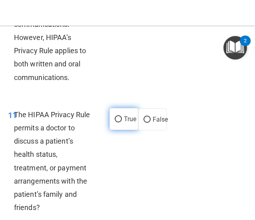
click at [124, 123] on span "True" at bounding box center [130, 119] width 12 height 8
click at [122, 122] on input "True" at bounding box center [118, 119] width 7 height 6
radio input "true"
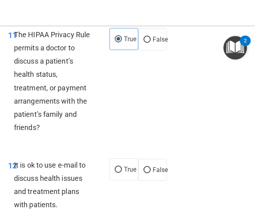
scroll to position [1311, 0]
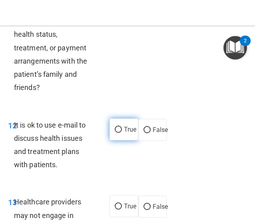
click at [128, 140] on label "True" at bounding box center [123, 129] width 29 height 22
click at [122, 133] on input "True" at bounding box center [118, 130] width 7 height 6
radio input "true"
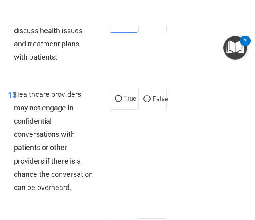
scroll to position [1431, 0]
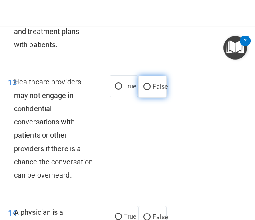
click at [139, 98] on label "False" at bounding box center [152, 87] width 29 height 22
click at [143, 90] on input "False" at bounding box center [146, 87] width 7 height 6
radio input "true"
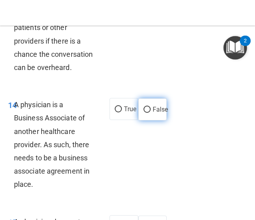
scroll to position [1550, 0]
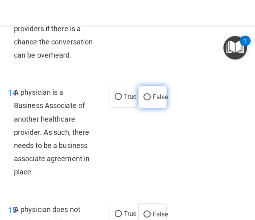
click at [143, 100] on input "False" at bounding box center [146, 97] width 7 height 6
radio input "true"
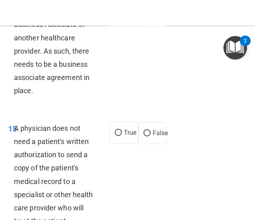
scroll to position [1670, 0]
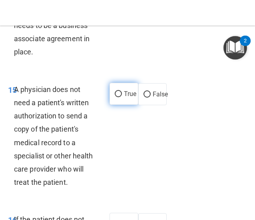
click at [109, 105] on label "True" at bounding box center [123, 94] width 29 height 22
click at [115, 97] on input "True" at bounding box center [118, 94] width 7 height 6
radio input "true"
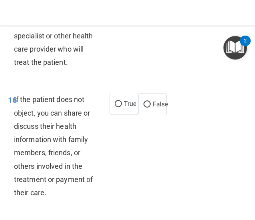
scroll to position [1870, 0]
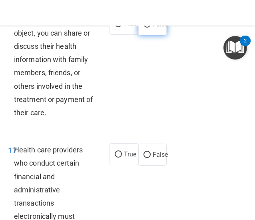
click at [138, 35] on label "False" at bounding box center [152, 24] width 29 height 22
click at [143, 28] on input "False" at bounding box center [146, 25] width 7 height 6
radio input "true"
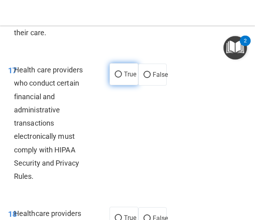
click at [112, 85] on label "True" at bounding box center [123, 74] width 29 height 22
click at [115, 78] on input "True" at bounding box center [118, 75] width 7 height 6
radio input "true"
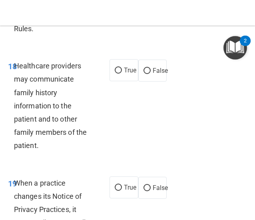
scroll to position [2110, 0]
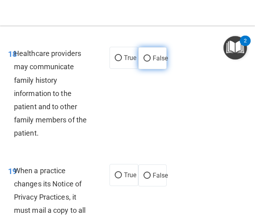
click at [143, 62] on input "False" at bounding box center [146, 59] width 7 height 6
radio input "true"
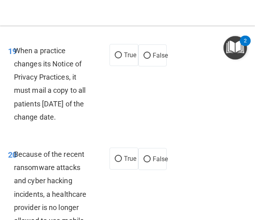
click at [139, 66] on label "False" at bounding box center [152, 55] width 29 height 22
click at [143, 59] on input "False" at bounding box center [146, 56] width 7 height 6
radio input "true"
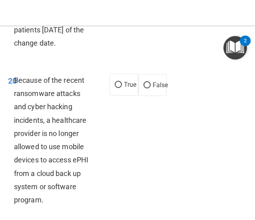
scroll to position [2310, 0]
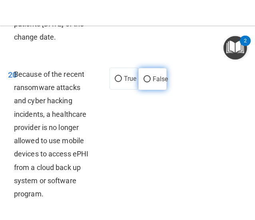
click at [145, 82] on input "False" at bounding box center [146, 79] width 7 height 6
radio input "true"
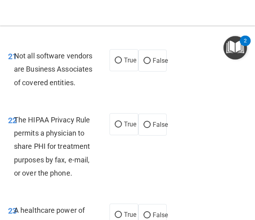
scroll to position [2510, 0]
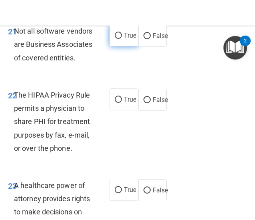
click at [111, 46] on label "True" at bounding box center [123, 35] width 29 height 22
click at [115, 39] on input "True" at bounding box center [118, 36] width 7 height 6
radio input "true"
click at [105, 159] on div "22 The HIPAA Privacy Rule permits a physician to share PHI for treatment purpos…" at bounding box center [58, 123] width 125 height 70
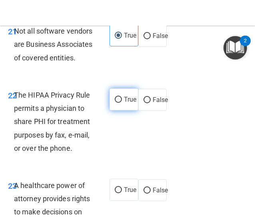
click at [109, 110] on label "True" at bounding box center [123, 99] width 29 height 22
click at [115, 103] on input "True" at bounding box center [118, 100] width 7 height 6
radio input "true"
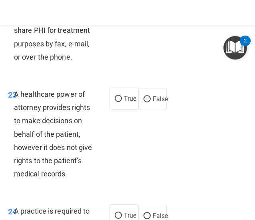
scroll to position [2629, 0]
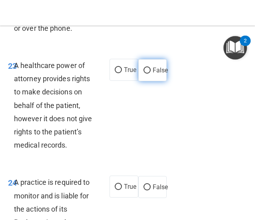
click at [153, 74] on span "False" at bounding box center [161, 70] width 16 height 8
click at [150, 74] on input "False" at bounding box center [146, 71] width 7 height 6
radio input "true"
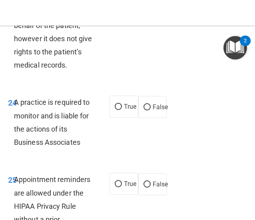
scroll to position [2789, 0]
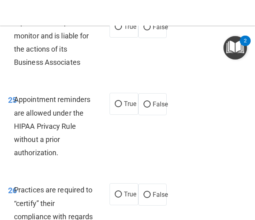
click at [101, 73] on div "24 A practice is required to monitor and is liable for the actions of its Busin…" at bounding box center [58, 44] width 125 height 57
click at [110, 38] on label "True" at bounding box center [123, 27] width 29 height 22
click at [115, 30] on input "True" at bounding box center [118, 27] width 7 height 6
radio input "true"
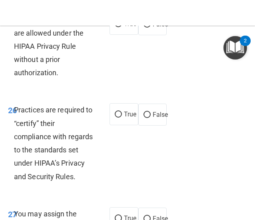
click at [111, 35] on label "True" at bounding box center [123, 24] width 29 height 22
click at [115, 27] on input "True" at bounding box center [118, 24] width 7 height 6
radio input "true"
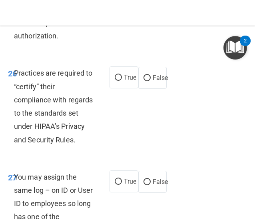
scroll to position [2909, 0]
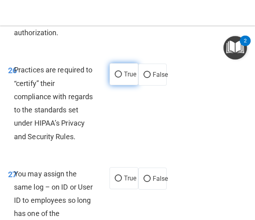
click at [117, 85] on label "True" at bounding box center [123, 74] width 29 height 22
click at [117, 78] on input "True" at bounding box center [118, 75] width 7 height 6
radio input "true"
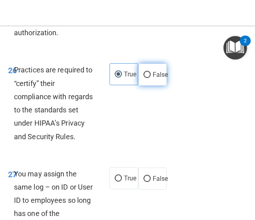
click at [145, 78] on input "False" at bounding box center [146, 75] width 7 height 6
radio input "true"
radio input "false"
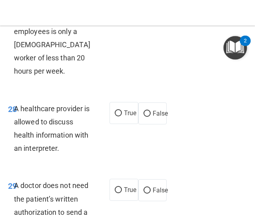
scroll to position [3109, 0]
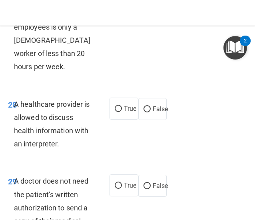
radio input "true"
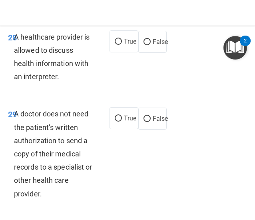
scroll to position [3189, 0]
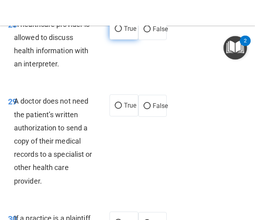
click at [117, 32] on input "True" at bounding box center [118, 29] width 7 height 6
radio input "true"
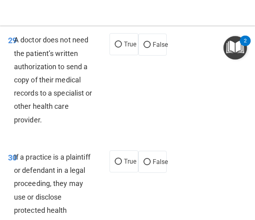
scroll to position [3309, 0]
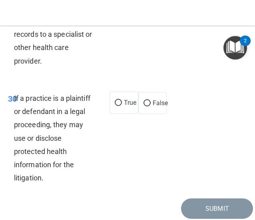
radio input "true"
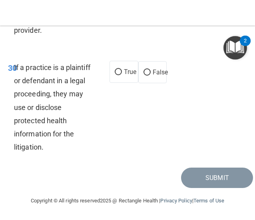
scroll to position [3389, 0]
click at [120, 83] on label "True" at bounding box center [123, 72] width 29 height 22
click at [120, 75] on input "True" at bounding box center [118, 72] width 7 height 6
radio input "true"
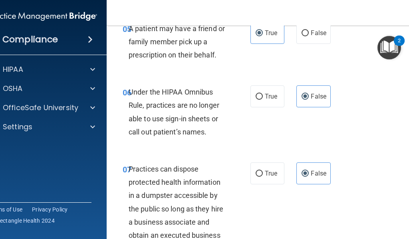
scroll to position [621, 0]
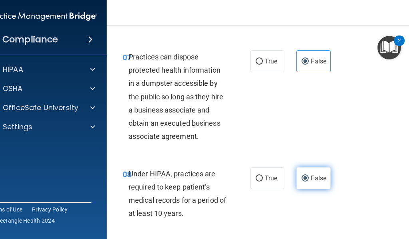
click at [320, 182] on label "False" at bounding box center [314, 178] width 34 height 22
click at [309, 182] on input "False" at bounding box center [305, 179] width 7 height 6
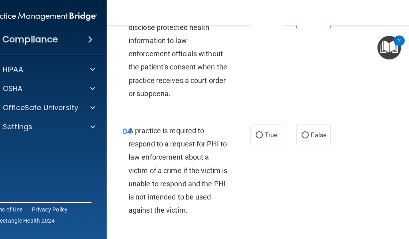
scroll to position [302, 0]
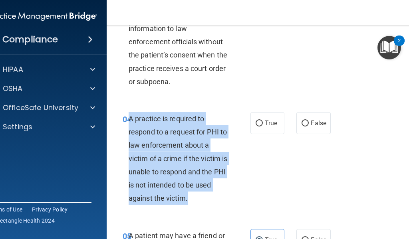
drag, startPoint x: 127, startPoint y: 118, endPoint x: 202, endPoint y: 194, distance: 106.5
click at [202, 194] on div "A practice is required to respond to a request for PHI to law enforcement about…" at bounding box center [181, 158] width 105 height 93
click at [273, 122] on span "True" at bounding box center [271, 123] width 12 height 8
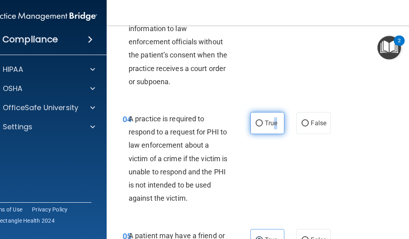
click at [260, 121] on input "True" at bounding box center [259, 124] width 7 height 6
radio input "true"
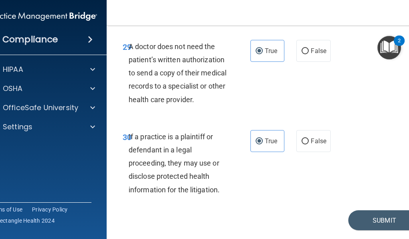
scroll to position [2723, 0]
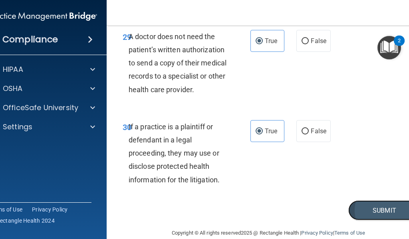
click at [355, 201] on button "Submit" at bounding box center [384, 211] width 72 height 20
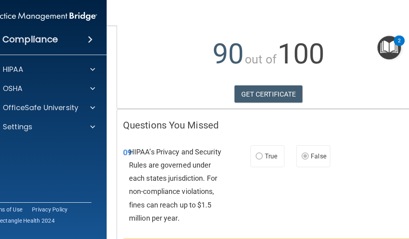
scroll to position [80, 0]
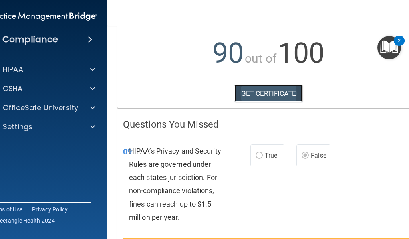
click at [281, 88] on link "GET CERTIFICATE" at bounding box center [269, 94] width 68 height 18
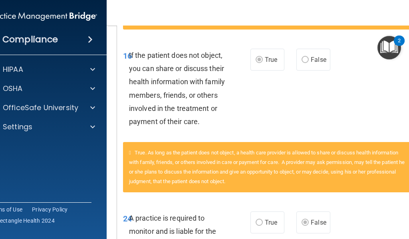
scroll to position [467, 0]
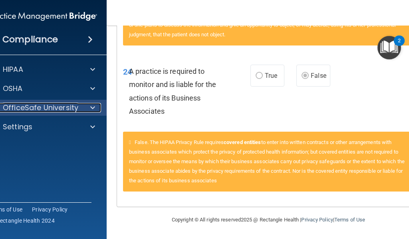
click at [82, 109] on div at bounding box center [92, 108] width 20 height 10
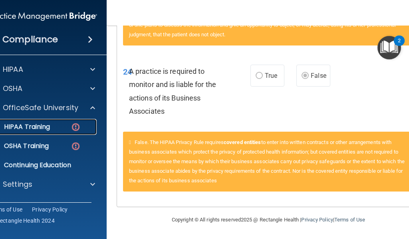
click at [60, 122] on link "HIPAA Training" at bounding box center [34, 127] width 126 height 16
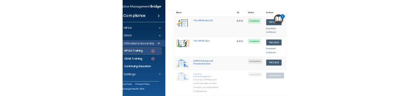
scroll to position [91, 0]
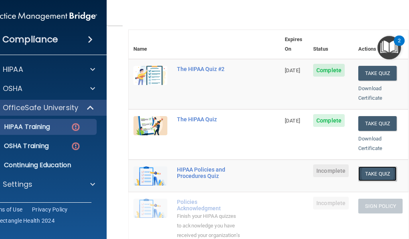
click at [365, 167] on button "Take Quiz" at bounding box center [377, 174] width 38 height 15
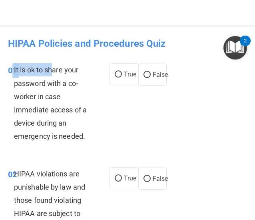
drag, startPoint x: 10, startPoint y: 70, endPoint x: 55, endPoint y: 72, distance: 44.4
click at [55, 72] on div "01 It is ok to share your password with a co-worker in case immediate access of…" at bounding box center [58, 105] width 125 height 84
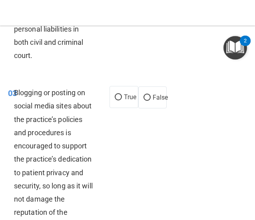
click at [55, 72] on div "02 HIPAA violations are punishable by law and those found violating HIPAA are s…" at bounding box center [127, 17] width 251 height 117
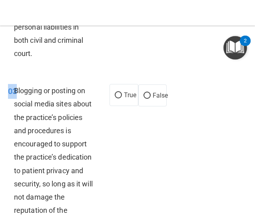
drag, startPoint x: 55, startPoint y: 72, endPoint x: 58, endPoint y: 64, distance: 8.3
click at [55, 72] on div "02 HIPAA violations are punishable by law and those found violating HIPAA are s…" at bounding box center [127, 15] width 251 height 117
click at [60, 64] on div "02 HIPAA violations are punishable by law and those found violating HIPAA are s…" at bounding box center [127, 15] width 251 height 117
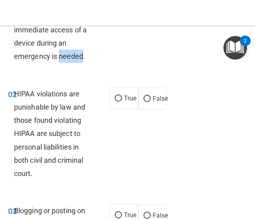
drag, startPoint x: 56, startPoint y: 72, endPoint x: 47, endPoint y: 74, distance: 9.5
click at [55, 72] on div "01 It is ok to share your password with a co-worker in case immediate access of…" at bounding box center [127, 24] width 251 height 103
click at [33, 69] on div "01 It is ok to share your password with a co-worker in case immediate access of…" at bounding box center [127, 24] width 251 height 103
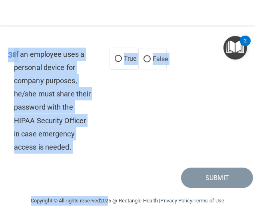
scroll to position [3831, 0]
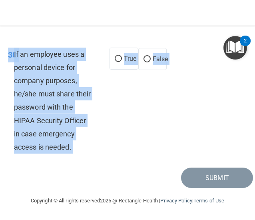
drag, startPoint x: 11, startPoint y: 72, endPoint x: 68, endPoint y: 159, distance: 104.5
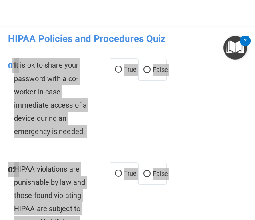
scroll to position [0, 0]
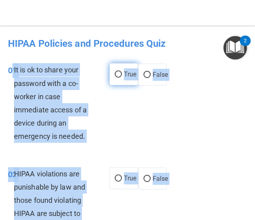
click at [140, 71] on label "False" at bounding box center [152, 75] width 29 height 22
click at [143, 72] on input "False" at bounding box center [146, 75] width 7 height 6
radio input "true"
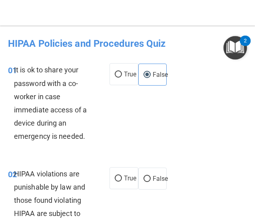
click at [123, 118] on div "01 It is ok to share your password with a co-worker in case immediate access of…" at bounding box center [127, 104] width 251 height 103
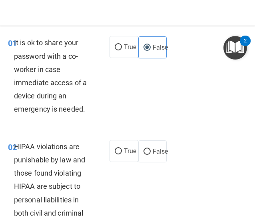
scroll to position [40, 0]
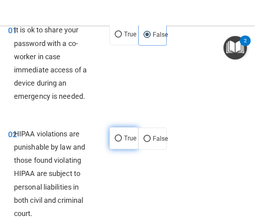
click at [115, 137] on input "True" at bounding box center [118, 138] width 7 height 6
radio input "true"
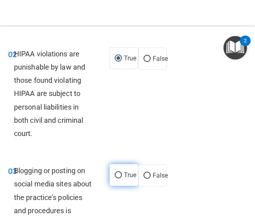
click at [119, 180] on label "True" at bounding box center [123, 175] width 29 height 22
click at [119, 178] on input "True" at bounding box center [118, 175] width 7 height 6
radio input "true"
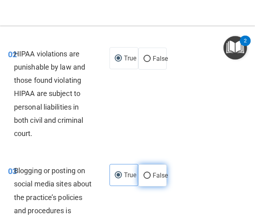
click at [138, 176] on label "False" at bounding box center [152, 175] width 29 height 22
click at [143, 176] on input "False" at bounding box center [146, 176] width 7 height 6
radio input "true"
radio input "false"
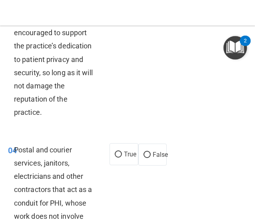
scroll to position [360, 0]
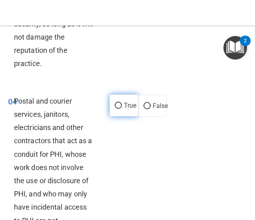
click at [111, 116] on label "True" at bounding box center [123, 105] width 29 height 22
click at [115, 109] on input "True" at bounding box center [118, 106] width 7 height 6
radio input "true"
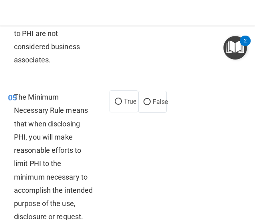
scroll to position [559, 0]
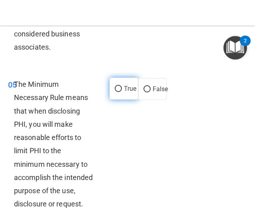
click at [115, 92] on input "True" at bounding box center [118, 89] width 7 height 6
radio input "true"
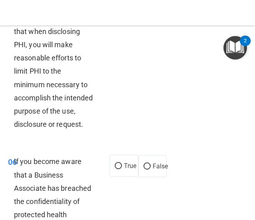
scroll to position [639, 0]
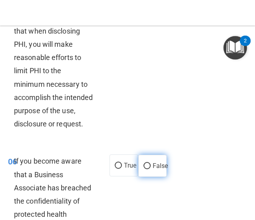
click at [138, 177] on label "False" at bounding box center [152, 166] width 29 height 22
click at [143, 169] on input "False" at bounding box center [146, 166] width 7 height 6
radio input "true"
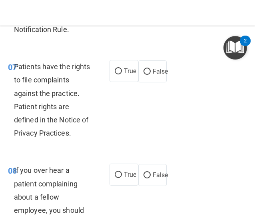
scroll to position [919, 0]
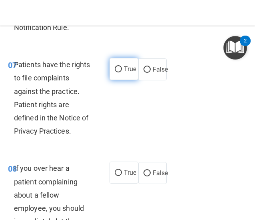
click at [112, 80] on label "True" at bounding box center [123, 69] width 29 height 22
click at [115, 72] on input "True" at bounding box center [118, 69] width 7 height 6
radio input "true"
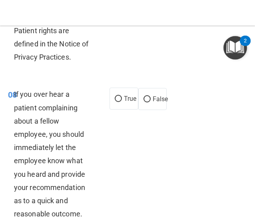
scroll to position [1039, 0]
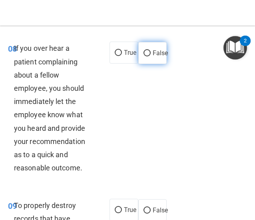
click at [146, 56] on input "False" at bounding box center [146, 53] width 7 height 6
radio input "true"
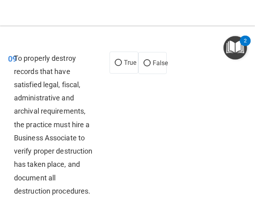
scroll to position [1199, 0]
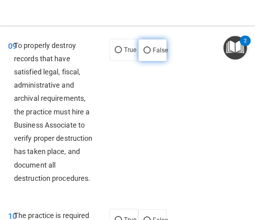
click at [138, 61] on label "False" at bounding box center [152, 50] width 29 height 22
click at [143, 54] on input "False" at bounding box center [146, 51] width 7 height 6
radio input "true"
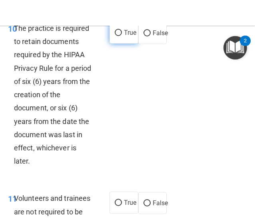
scroll to position [1399, 0]
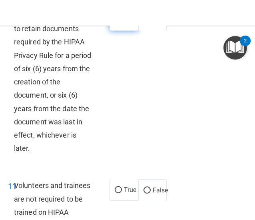
click at [111, 31] on label "True" at bounding box center [123, 20] width 29 height 22
click at [115, 23] on input "True" at bounding box center [118, 20] width 7 height 6
radio input "true"
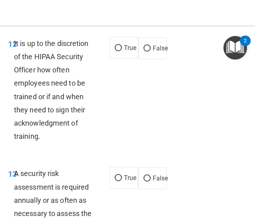
scroll to position [1598, 0]
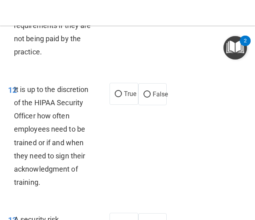
radio input "true"
click at [157, 98] on span "False" at bounding box center [161, 94] width 16 height 8
click at [151, 98] on input "False" at bounding box center [146, 95] width 7 height 6
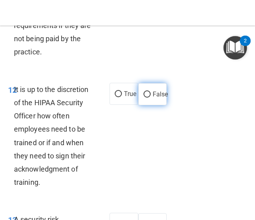
radio input "true"
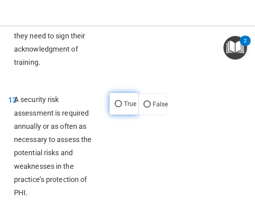
scroll to position [1758, 0]
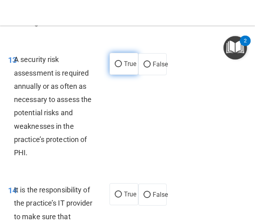
click at [117, 75] on label "True" at bounding box center [123, 64] width 29 height 22
click at [117, 67] on input "True" at bounding box center [118, 64] width 7 height 6
radio input "true"
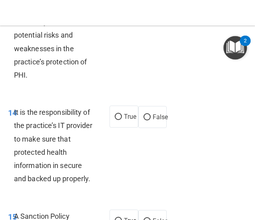
scroll to position [1878, 0]
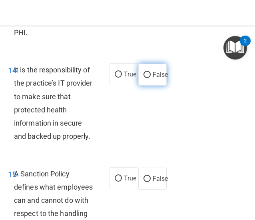
click at [153, 78] on span "False" at bounding box center [161, 75] width 16 height 8
click at [149, 78] on input "False" at bounding box center [146, 75] width 7 height 6
radio input "true"
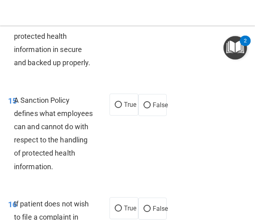
scroll to position [1958, 0]
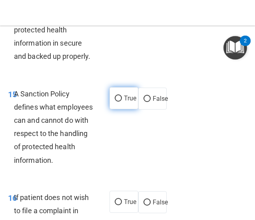
click at [117, 109] on label "True" at bounding box center [123, 98] width 29 height 22
click at [117, 101] on input "True" at bounding box center [118, 99] width 7 height 6
radio input "true"
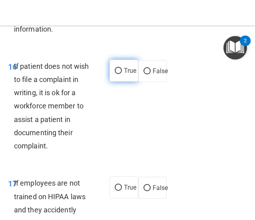
scroll to position [2118, 0]
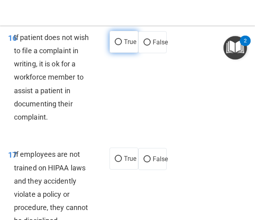
click at [124, 46] on span "True" at bounding box center [130, 42] width 12 height 8
click at [122, 45] on input "True" at bounding box center [118, 42] width 7 height 6
radio input "true"
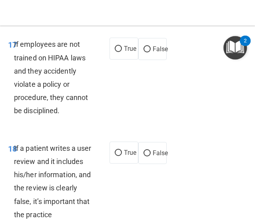
scroll to position [2238, 0]
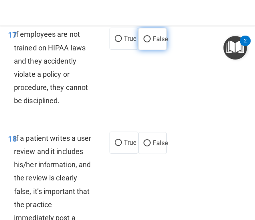
click at [145, 50] on label "False" at bounding box center [152, 39] width 29 height 22
click at [145, 42] on input "False" at bounding box center [146, 39] width 7 height 6
radio input "true"
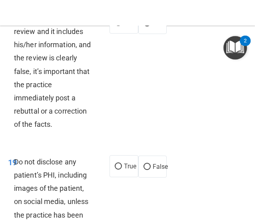
scroll to position [2398, 0]
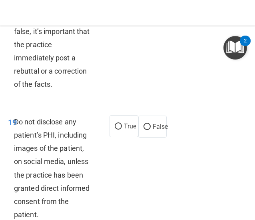
radio input "true"
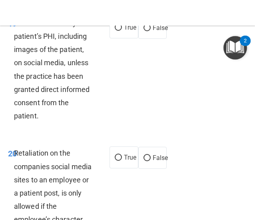
scroll to position [2518, 0]
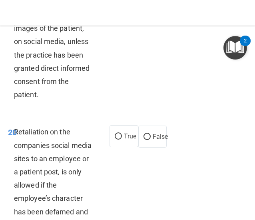
click at [118, 10] on input "True" at bounding box center [118, 7] width 7 height 6
radio input "true"
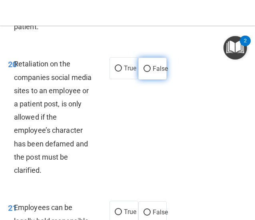
scroll to position [2597, 0]
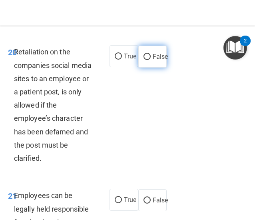
click at [153, 60] on span "False" at bounding box center [161, 57] width 16 height 8
click at [149, 60] on input "False" at bounding box center [146, 57] width 7 height 6
radio input "true"
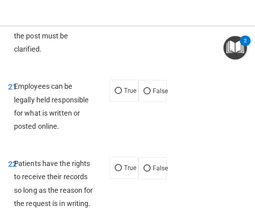
scroll to position [2757, 0]
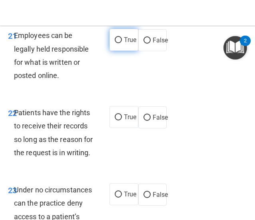
click at [123, 51] on label "True" at bounding box center [123, 40] width 29 height 22
click at [122, 43] on input "True" at bounding box center [118, 40] width 7 height 6
radio input "true"
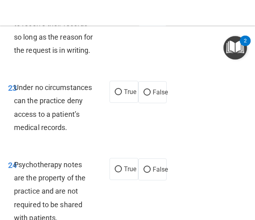
scroll to position [2877, 0]
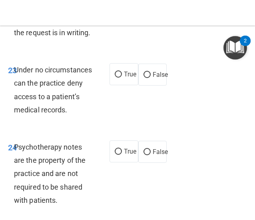
radio input "true"
click at [124, 78] on span "True" at bounding box center [130, 74] width 12 height 8
click at [121, 78] on input "True" at bounding box center [118, 75] width 7 height 6
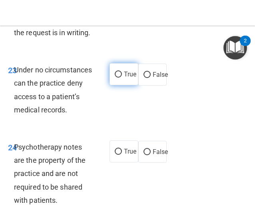
radio input "true"
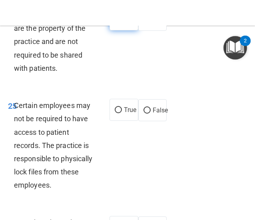
scroll to position [2997, 0]
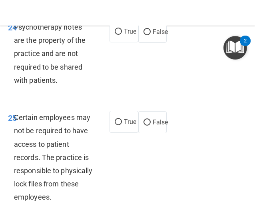
radio input "true"
radio input "false"
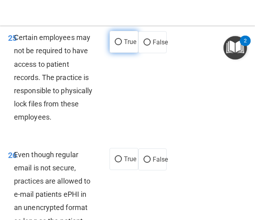
click at [116, 53] on label "True" at bounding box center [123, 42] width 29 height 22
click at [116, 45] on input "True" at bounding box center [118, 42] width 7 height 6
radio input "true"
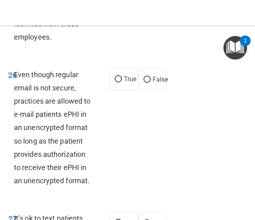
scroll to position [3197, 0]
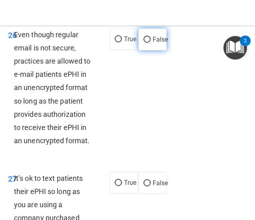
click at [141, 50] on label "False" at bounding box center [152, 39] width 29 height 22
click at [143, 43] on input "False" at bounding box center [146, 40] width 7 height 6
radio input "true"
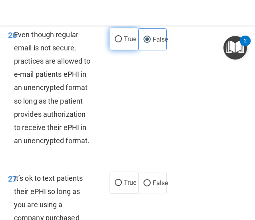
click at [119, 50] on label "True" at bounding box center [123, 39] width 29 height 22
click at [119, 42] on input "True" at bounding box center [118, 39] width 7 height 6
radio input "true"
radio input "false"
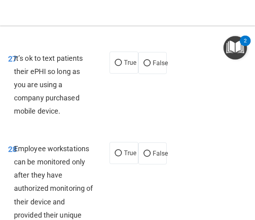
scroll to position [3357, 0]
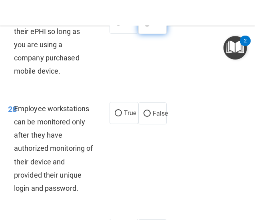
click at [153, 27] on span "False" at bounding box center [161, 23] width 16 height 8
click at [151, 26] on input "False" at bounding box center [146, 23] width 7 height 6
radio input "true"
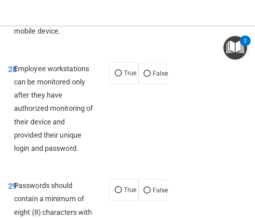
scroll to position [3477, 0]
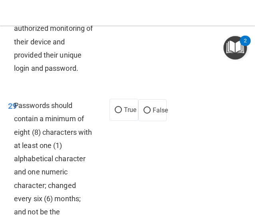
radio input "true"
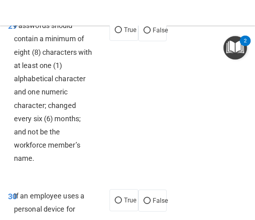
scroll to position [3596, 0]
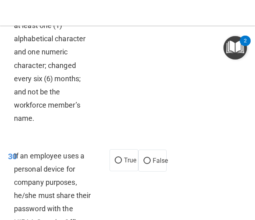
radio input "true"
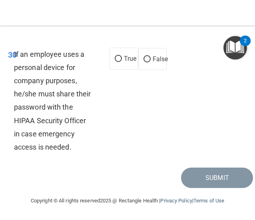
scroll to position [3831, 0]
click at [143, 65] on label "False" at bounding box center [152, 59] width 29 height 22
click at [143, 62] on input "False" at bounding box center [146, 59] width 7 height 6
radio input "true"
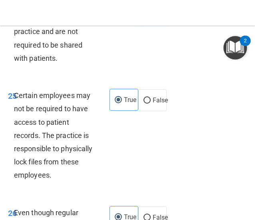
scroll to position [3031, 0]
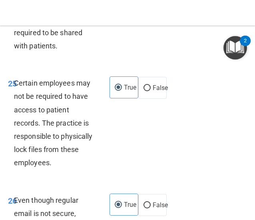
radio input "true"
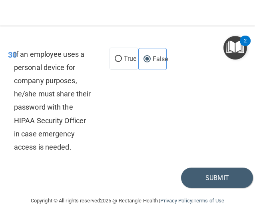
scroll to position [3831, 0]
click at [198, 171] on button "Submit" at bounding box center [217, 177] width 72 height 20
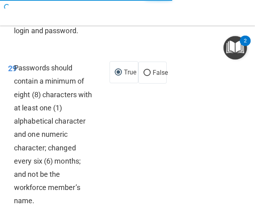
scroll to position [3431, 0]
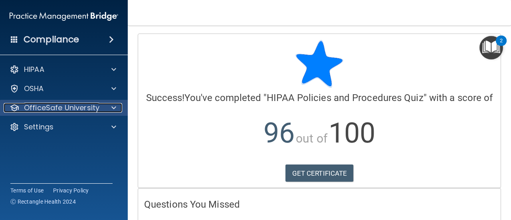
click at [116, 109] on div at bounding box center [113, 108] width 20 height 10
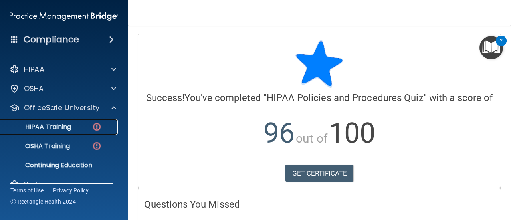
click at [88, 123] on div "HIPAA Training" at bounding box center [59, 127] width 109 height 8
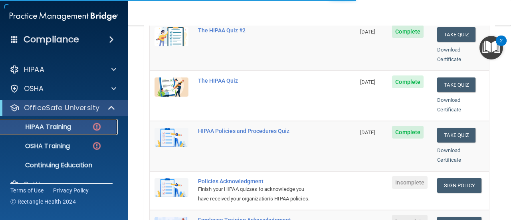
scroll to position [200, 0]
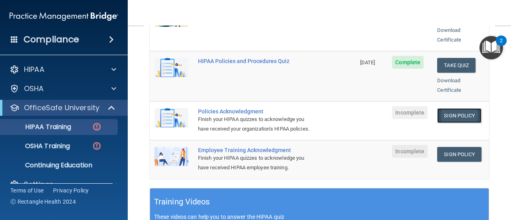
click at [409, 108] on link "Sign Policy" at bounding box center [460, 115] width 44 height 15
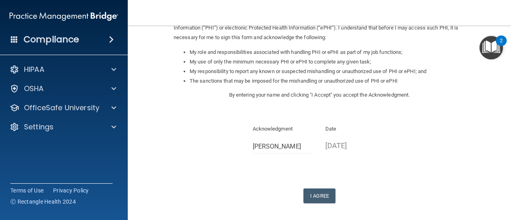
scroll to position [145, 0]
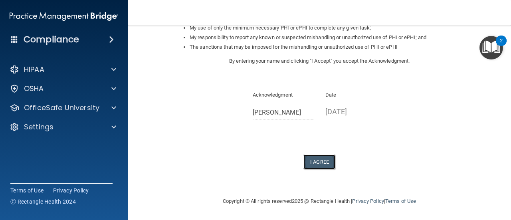
click at [315, 156] on button "I Agree" at bounding box center [320, 162] width 32 height 15
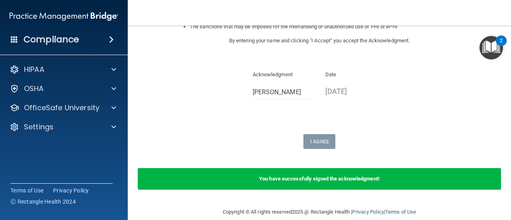
scroll to position [177, 0]
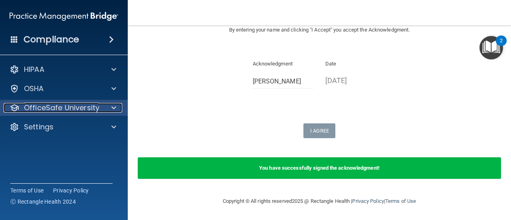
click at [105, 108] on div at bounding box center [113, 108] width 20 height 10
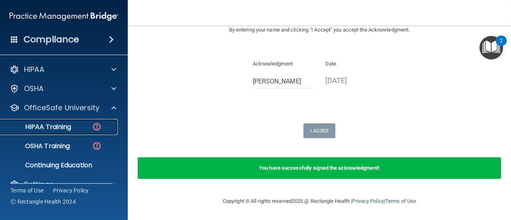
click at [102, 127] on div "HIPAA Training" at bounding box center [59, 127] width 109 height 8
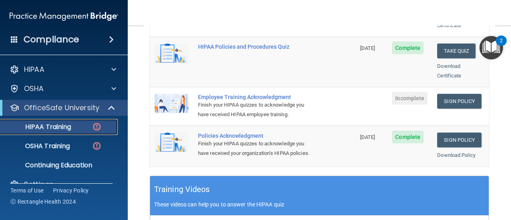
scroll to position [174, 0]
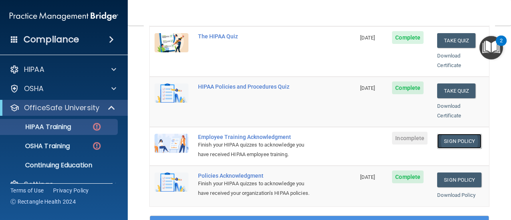
click at [466, 134] on link "Sign Policy" at bounding box center [460, 141] width 44 height 15
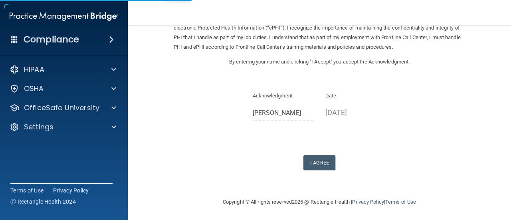
scroll to position [59, 0]
click at [316, 161] on button "I Agree" at bounding box center [320, 162] width 32 height 15
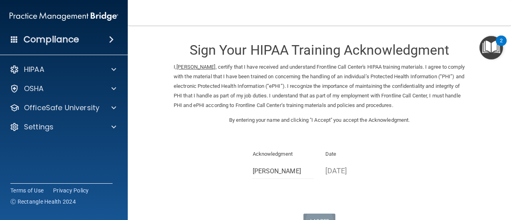
scroll to position [90, 0]
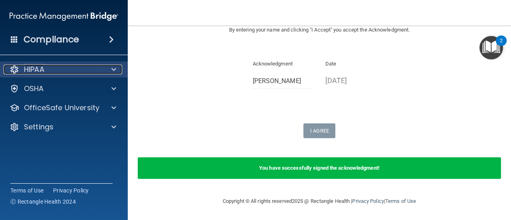
click at [44, 72] on p "HIPAA" at bounding box center [34, 70] width 20 height 10
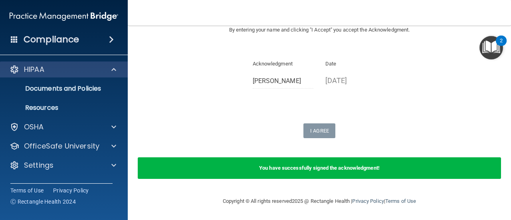
click at [88, 64] on div "HIPAA" at bounding box center [64, 70] width 128 height 16
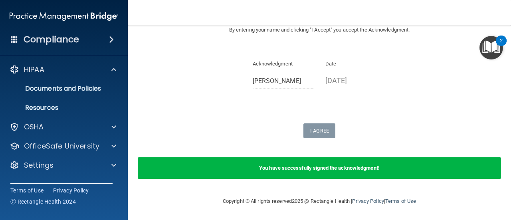
click at [90, 80] on ul "Documents and Policies Report an Incident Business Associates Emergency Plannin…" at bounding box center [64, 97] width 145 height 38
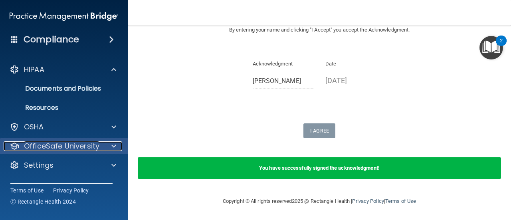
click at [89, 147] on p "OfficeSafe University" at bounding box center [62, 146] width 76 height 10
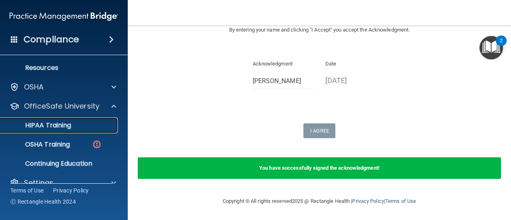
click at [77, 131] on link "HIPAA Training" at bounding box center [55, 125] width 126 height 16
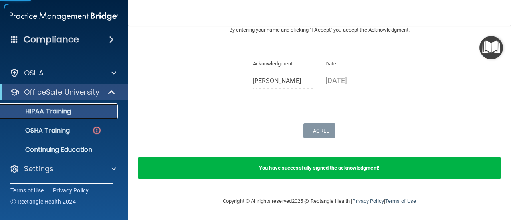
scroll to position [15, 0]
click at [83, 112] on div "HIPAA Training" at bounding box center [59, 112] width 109 height 8
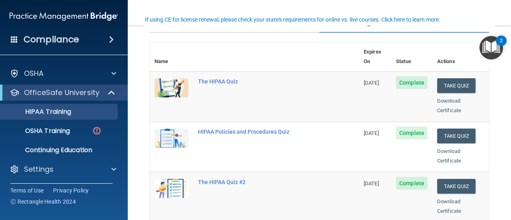
scroll to position [80, 0]
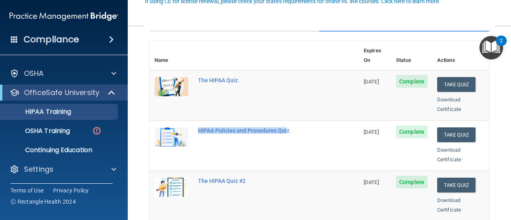
copy div "HIPAA Policies and Procedures Qui"
drag, startPoint x: 197, startPoint y: 115, endPoint x: 289, endPoint y: 115, distance: 91.5
click at [288, 121] on td "HIPAA Policies and Procedures Quiz" at bounding box center [276, 146] width 166 height 50
click at [300, 147] on td "HIPAA Policies and Procedures Quiz" at bounding box center [276, 146] width 166 height 50
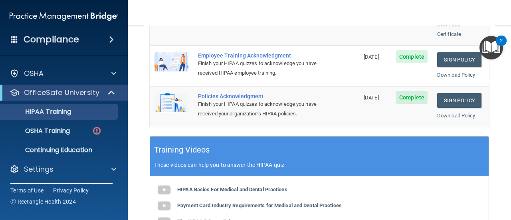
scroll to position [216, 0]
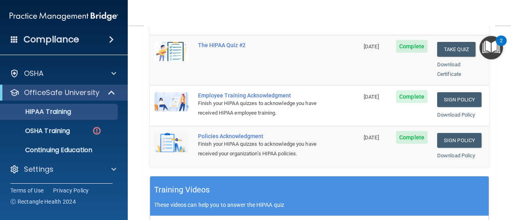
click at [485, 46] on img "Open Resource Center, 2 new notifications" at bounding box center [492, 48] width 24 height 24
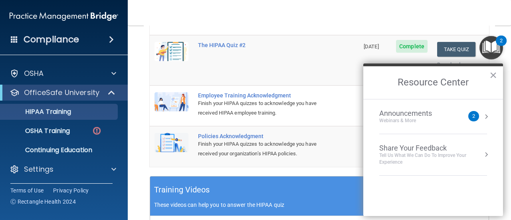
click at [460, 116] on div "Announcements Webinars & More" at bounding box center [422, 116] width 85 height 15
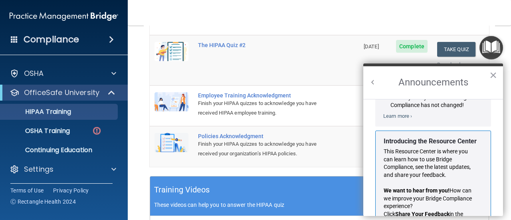
scroll to position [149, 0]
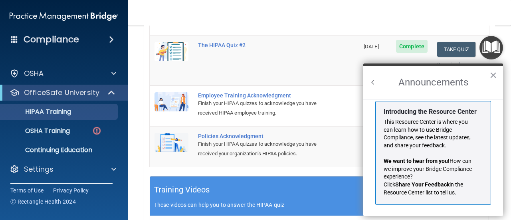
click at [248, 7] on nav "Toggle navigation [PERSON_NAME] [PERSON_NAME][EMAIL_ADDRESS][PERSON_NAME][DOMAI…" at bounding box center [320, 13] width 384 height 26
click at [494, 73] on button "×" at bounding box center [494, 75] width 8 height 13
